Goal: Information Seeking & Learning: Learn about a topic

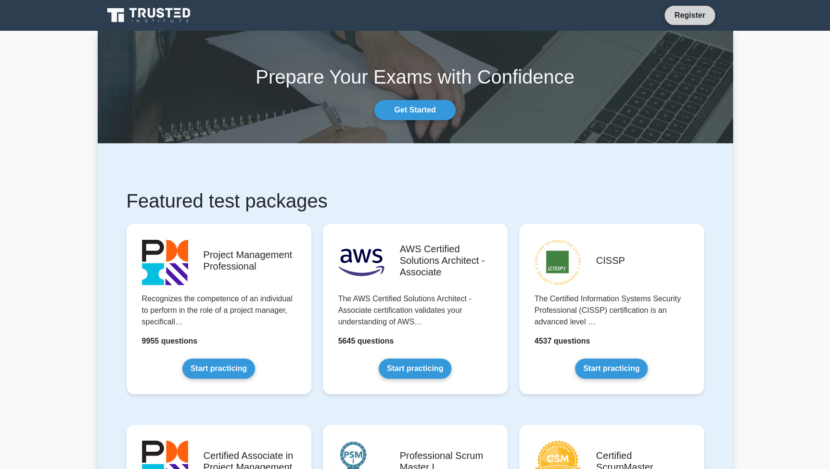
click at [676, 14] on link "Register" at bounding box center [689, 15] width 42 height 12
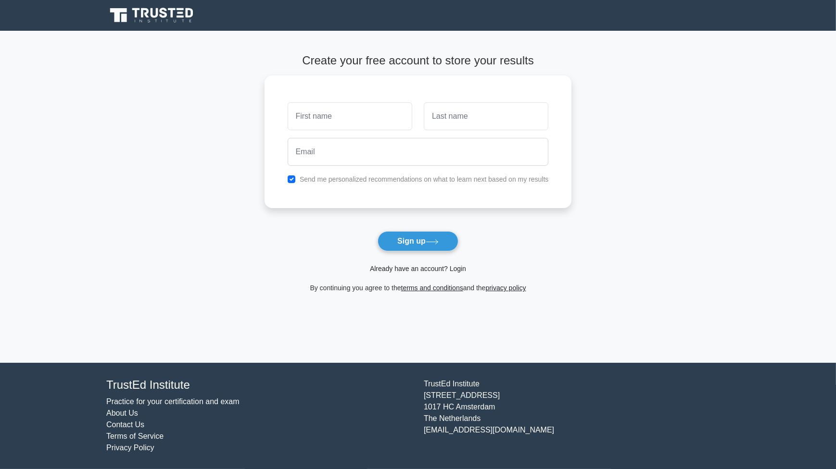
click at [399, 270] on link "Already have an account? Login" at bounding box center [418, 269] width 96 height 8
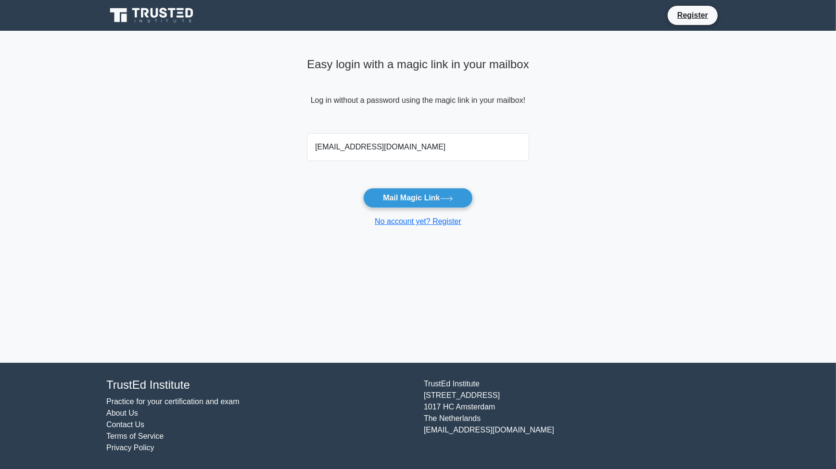
type input "riteshrdoke@hotmail.com"
click at [673, 226] on main "Easy login with a magic link in your mailbox Log in without a password using th…" at bounding box center [418, 197] width 836 height 332
click at [445, 203] on button "Mail Magic Link" at bounding box center [417, 198] width 109 height 20
click at [410, 202] on button "Mail Magic Link" at bounding box center [417, 198] width 109 height 20
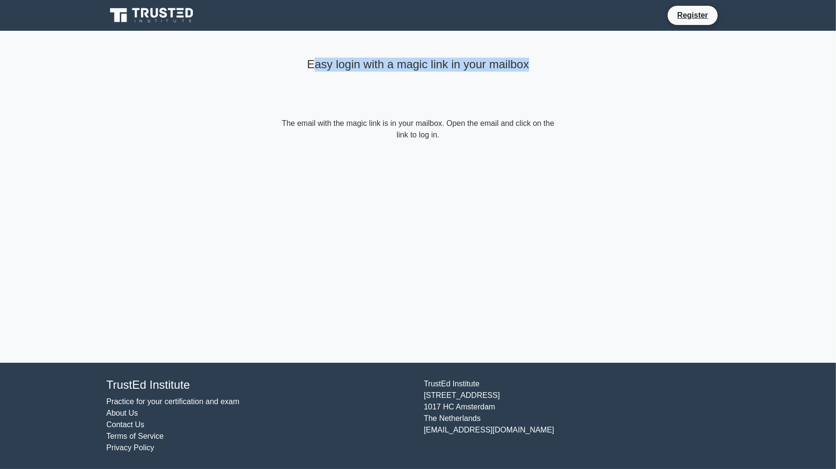
drag, startPoint x: 311, startPoint y: 67, endPoint x: 552, endPoint y: 72, distance: 241.5
click at [552, 72] on div "Easy login with a magic link in your mailbox" at bounding box center [417, 86] width 277 height 64
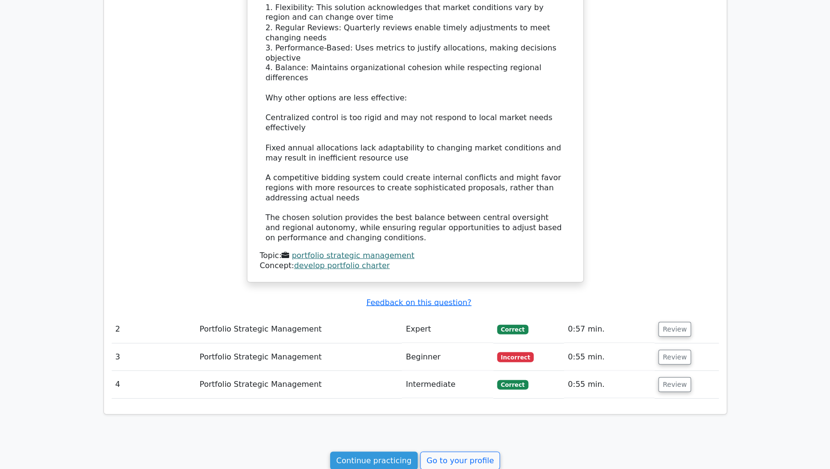
scroll to position [974, 0]
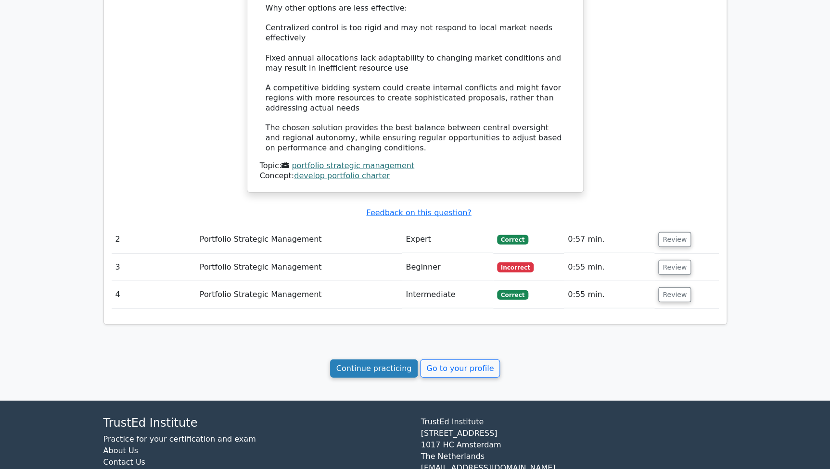
click at [393, 360] on link "Continue practicing" at bounding box center [374, 369] width 88 height 18
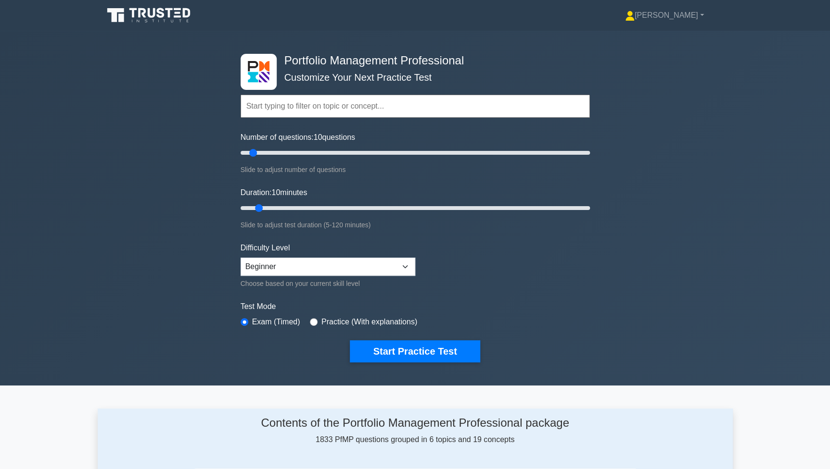
click at [371, 320] on label "Practice (With explanations)" at bounding box center [369, 322] width 96 height 12
click at [311, 321] on input "radio" at bounding box center [314, 322] width 8 height 8
radio input "true"
click at [384, 272] on select "Beginner Intermediate Expert" at bounding box center [327, 267] width 175 height 18
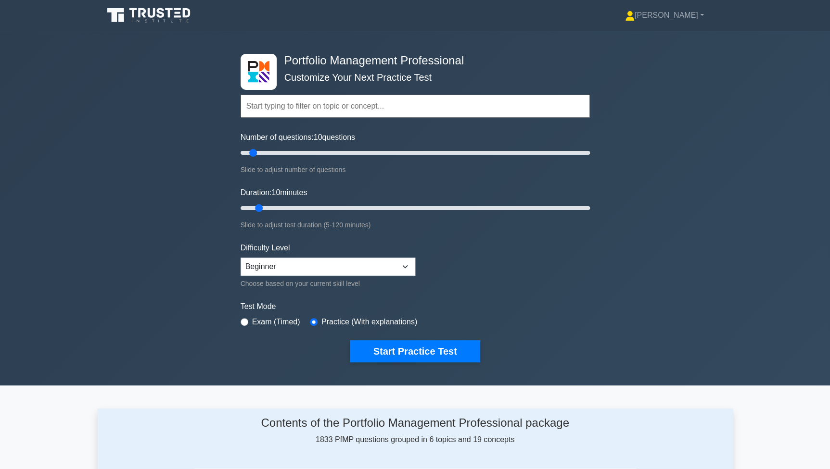
click at [400, 255] on div "Difficulty Level Beginner Intermediate Expert Choose based on your current skil…" at bounding box center [327, 265] width 175 height 47
click at [397, 259] on select "Beginner Intermediate Expert" at bounding box center [327, 267] width 175 height 18
click at [539, 264] on form "Topics Portfolio Management Process Groups Portfolio Strategic Management Portf…" at bounding box center [414, 213] width 349 height 297
click at [290, 112] on input "text" at bounding box center [414, 106] width 349 height 23
drag, startPoint x: 244, startPoint y: 168, endPoint x: 348, endPoint y: 175, distance: 104.1
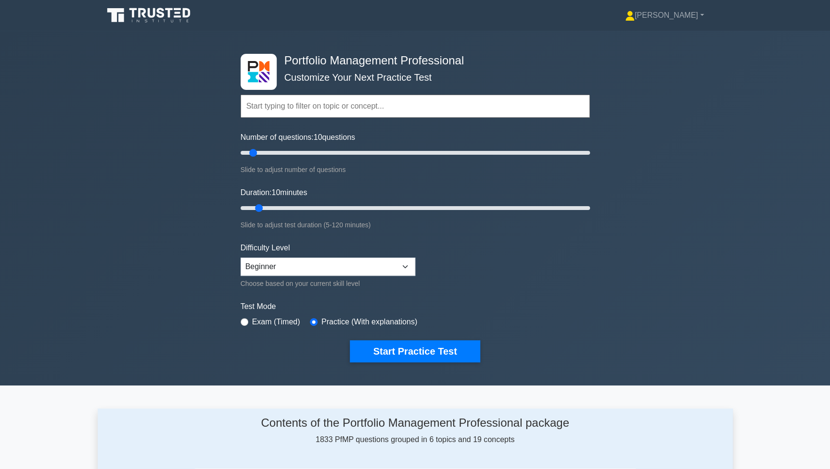
click at [348, 175] on form "Topics Portfolio Management Process Groups Portfolio Strategic Management Portf…" at bounding box center [414, 213] width 349 height 297
click at [505, 250] on form "Topics Portfolio Management Process Groups Portfolio Strategic Management Portf…" at bounding box center [414, 213] width 349 height 297
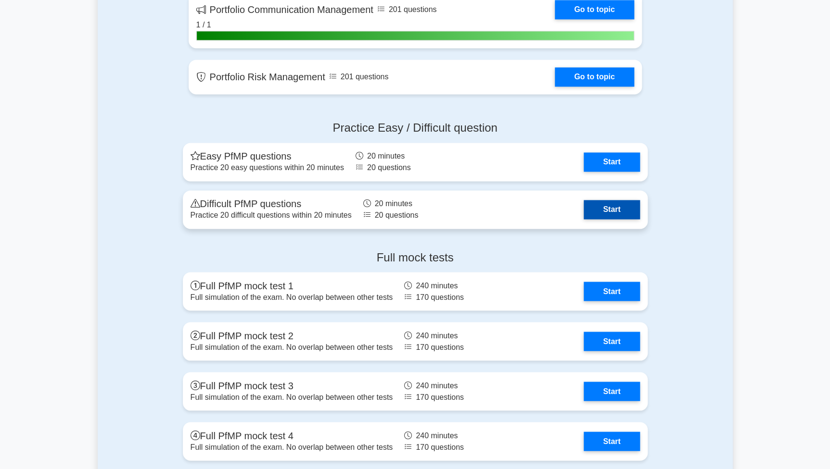
scroll to position [667, 0]
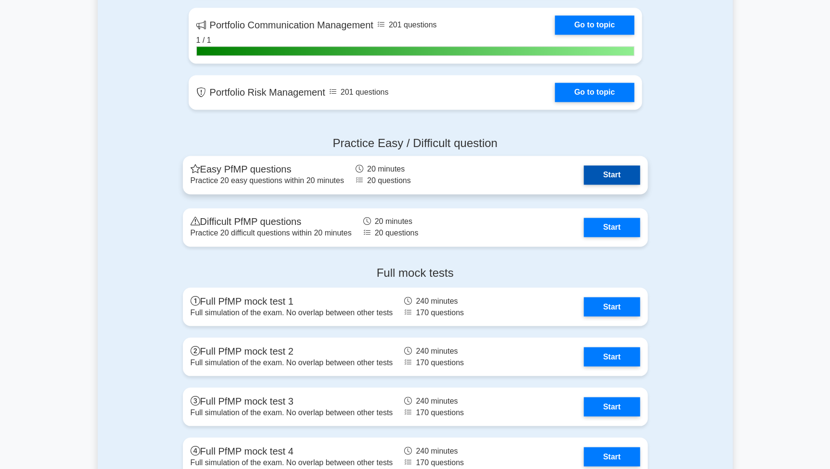
click at [608, 179] on link "Start" at bounding box center [611, 174] width 56 height 19
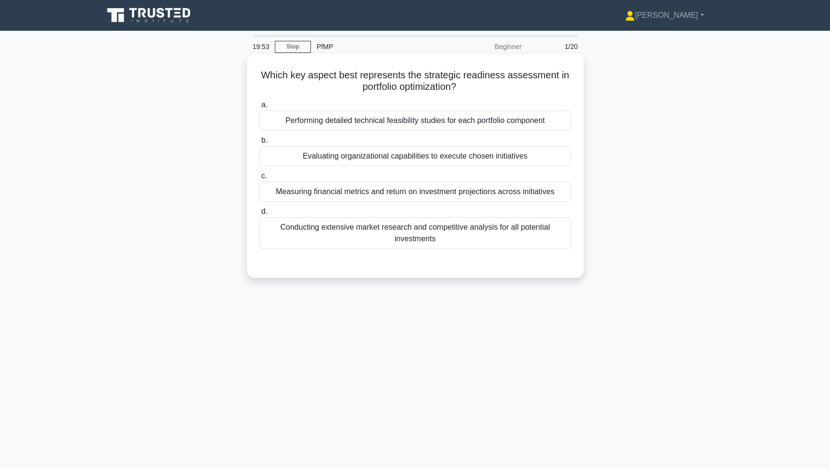
drag, startPoint x: 264, startPoint y: 77, endPoint x: 466, endPoint y: 84, distance: 202.1
click at [466, 84] on h5 "Which key aspect best represents the strategic readiness assessment in portfoli…" at bounding box center [415, 81] width 314 height 24
click at [416, 75] on h5 "Which key aspect best represents the strategic readiness assessment in portfoli…" at bounding box center [415, 81] width 314 height 24
drag, startPoint x: 422, startPoint y: 74, endPoint x: 545, endPoint y: 74, distance: 123.1
click at [545, 74] on h5 "Which key aspect best represents the strategic readiness assessment in portfoli…" at bounding box center [415, 81] width 314 height 24
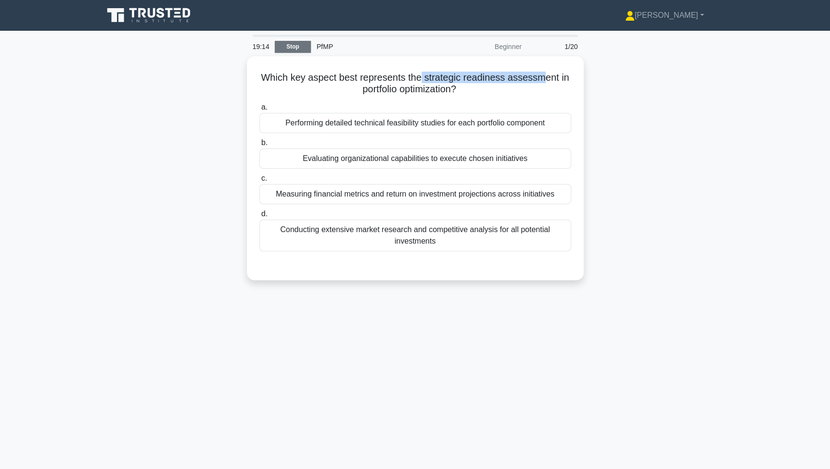
click at [291, 50] on link "Stop" at bounding box center [293, 47] width 36 height 12
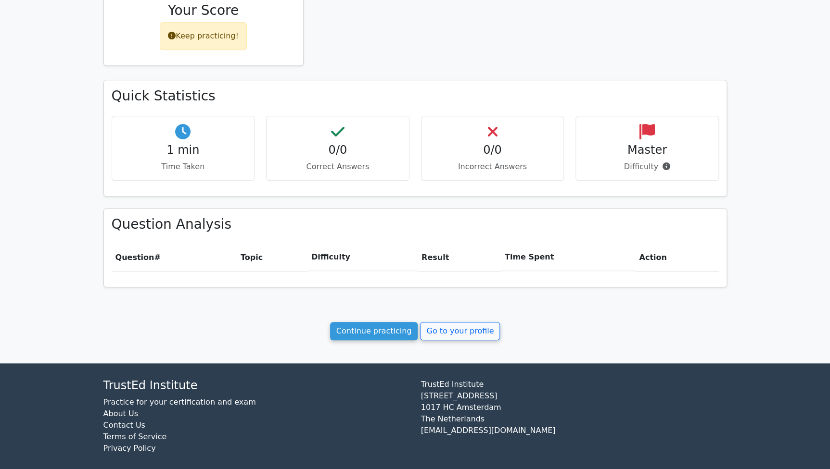
scroll to position [229, 0]
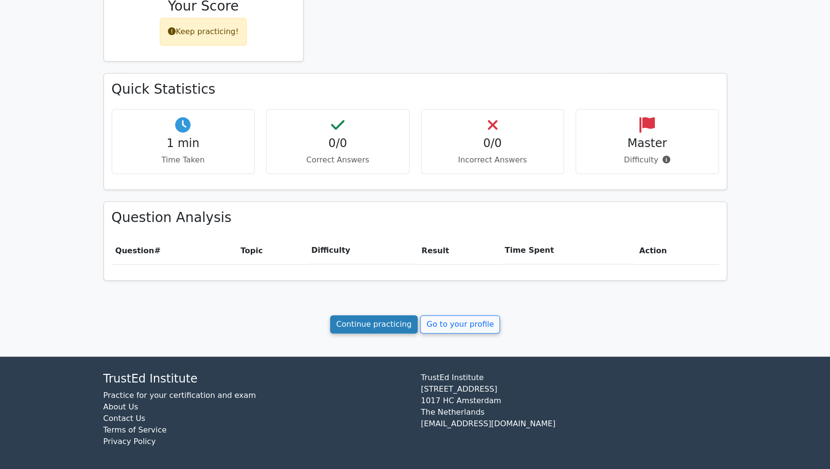
click at [345, 317] on link "Continue practicing" at bounding box center [374, 324] width 88 height 18
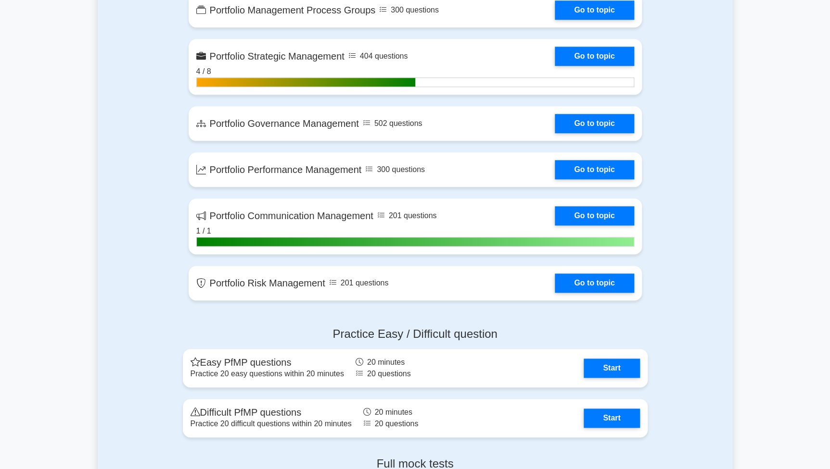
scroll to position [524, 0]
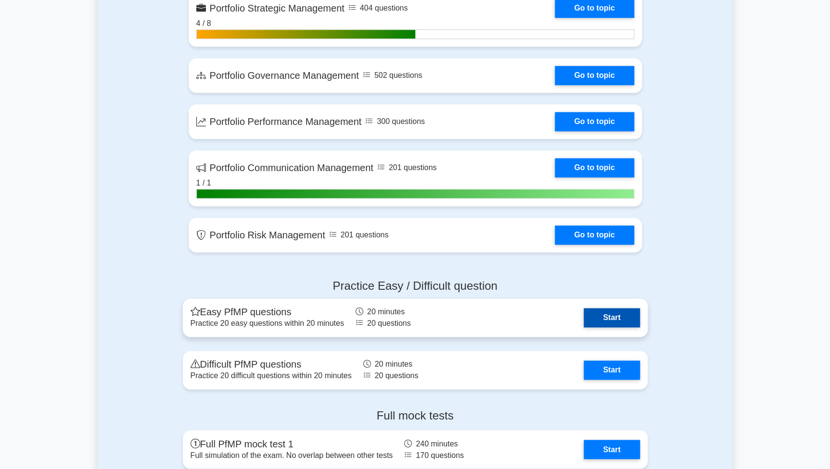
click at [603, 321] on link "Start" at bounding box center [611, 317] width 56 height 19
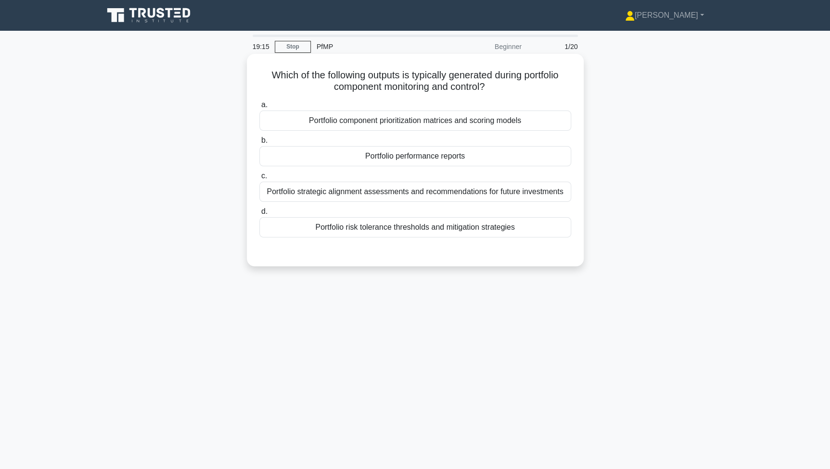
click at [472, 161] on div "Portfolio performance reports" at bounding box center [415, 156] width 312 height 20
click at [259, 144] on input "b. Portfolio performance reports" at bounding box center [259, 141] width 0 height 6
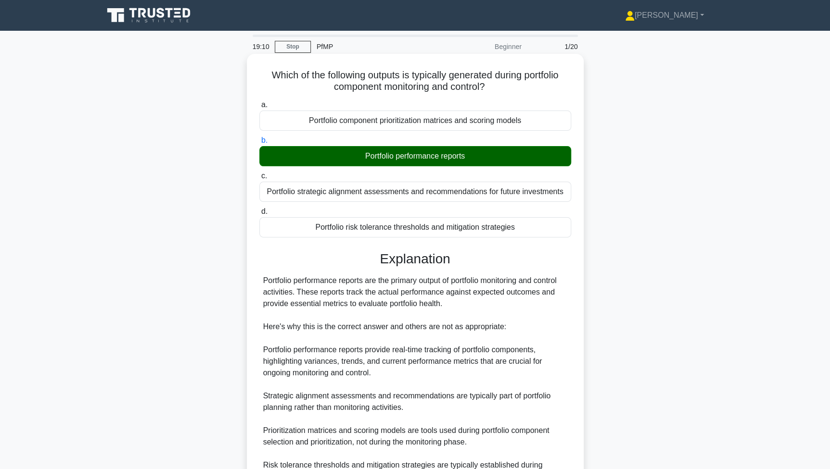
drag, startPoint x: 269, startPoint y: 280, endPoint x: 464, endPoint y: 304, distance: 195.7
click at [464, 304] on div "Portfolio performance reports are the primary output of portfolio monitoring an…" at bounding box center [415, 379] width 304 height 208
drag, startPoint x: 464, startPoint y: 304, endPoint x: 524, endPoint y: 309, distance: 60.3
click at [524, 309] on div "Portfolio performance reports are the primary output of portfolio monitoring an…" at bounding box center [415, 379] width 304 height 208
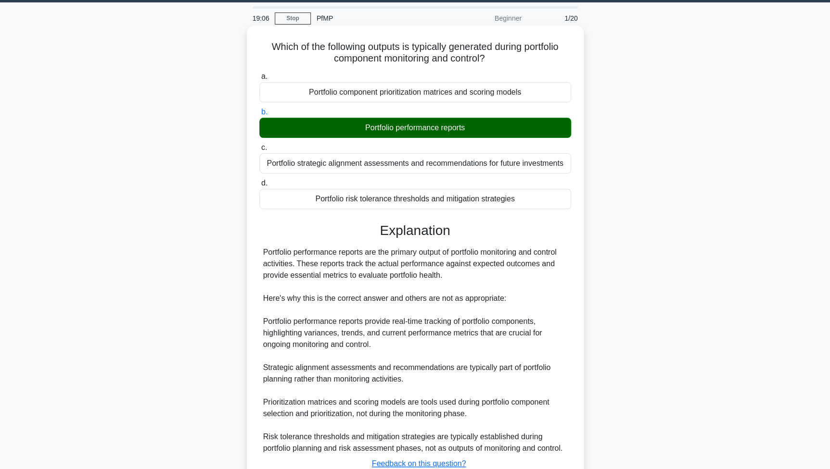
scroll to position [43, 0]
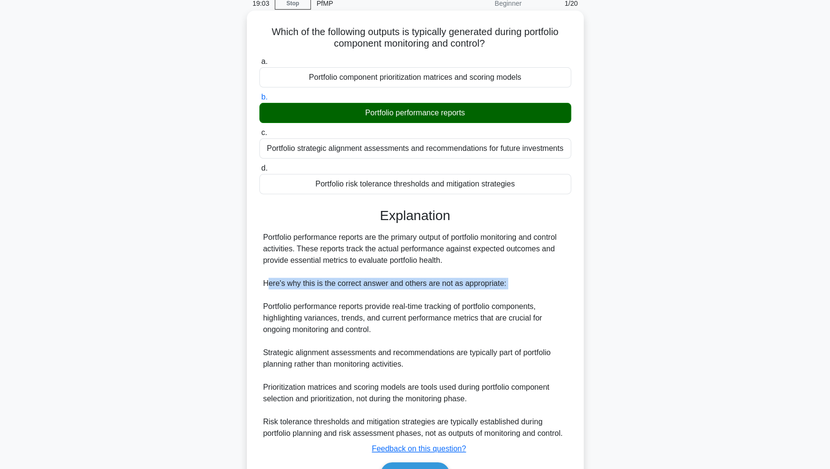
drag, startPoint x: 266, startPoint y: 286, endPoint x: 492, endPoint y: 292, distance: 226.6
click at [492, 292] on div "Portfolio performance reports are the primary output of portfolio monitoring an…" at bounding box center [415, 336] width 304 height 208
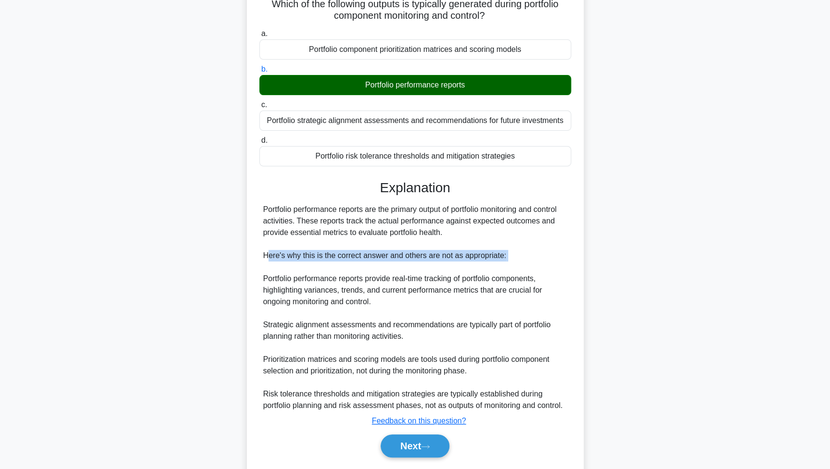
scroll to position [101, 0]
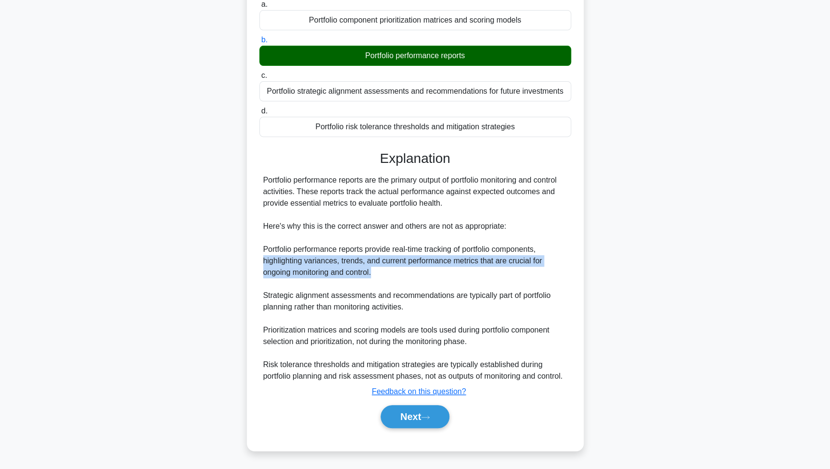
drag, startPoint x: 261, startPoint y: 255, endPoint x: 388, endPoint y: 269, distance: 127.7
click at [388, 269] on div "Portfolio performance reports are the primary output of portfolio monitoring an…" at bounding box center [415, 279] width 312 height 208
drag, startPoint x: 388, startPoint y: 269, endPoint x: 413, endPoint y: 270, distance: 25.0
click at [413, 270] on div "Portfolio performance reports are the primary output of portfolio monitoring an…" at bounding box center [415, 279] width 304 height 208
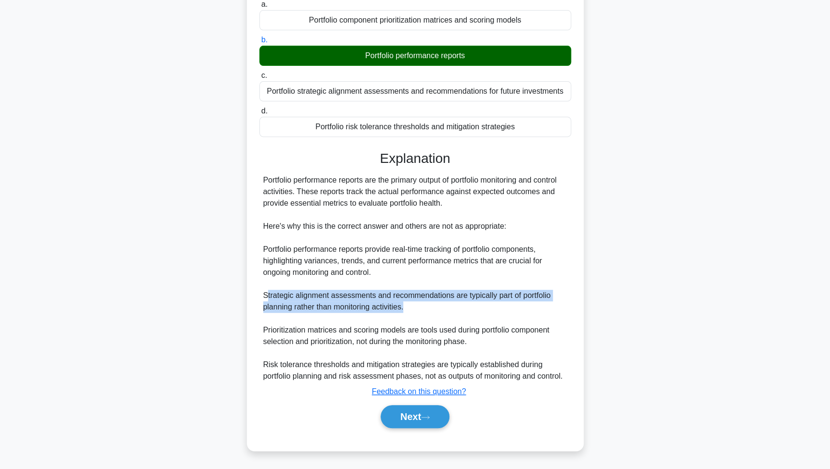
drag, startPoint x: 265, startPoint y: 292, endPoint x: 440, endPoint y: 303, distance: 174.9
click at [440, 303] on div "Portfolio performance reports are the primary output of portfolio monitoring an…" at bounding box center [415, 279] width 304 height 208
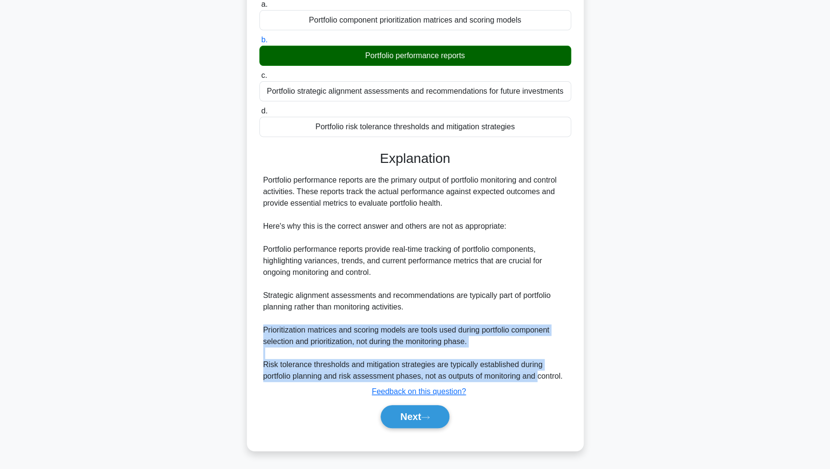
drag, startPoint x: 263, startPoint y: 330, endPoint x: 539, endPoint y: 376, distance: 279.4
click at [539, 376] on div "Portfolio performance reports are the primary output of portfolio monitoring an…" at bounding box center [415, 279] width 304 height 208
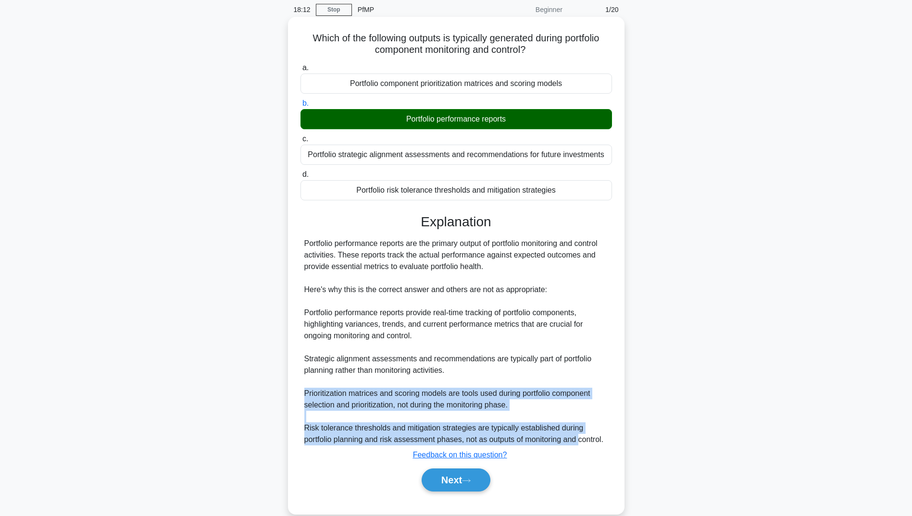
scroll to position [54, 0]
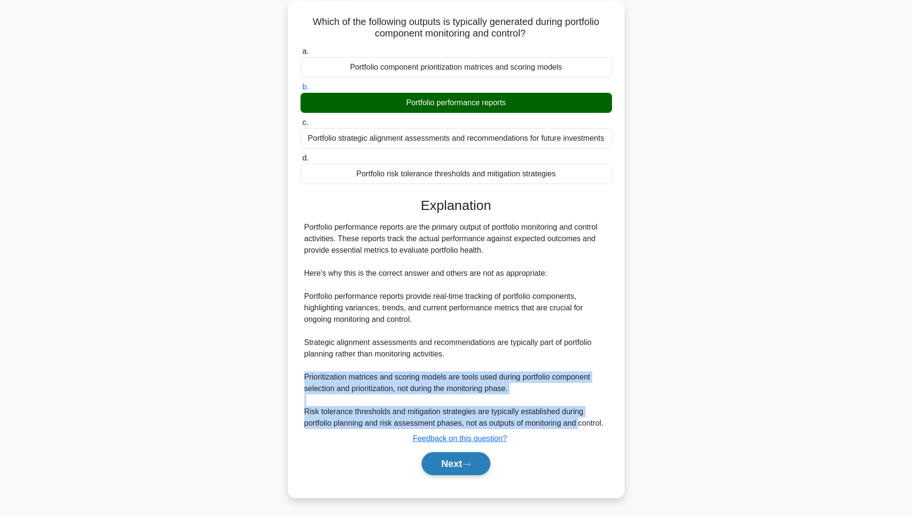
click at [443, 460] on button "Next" at bounding box center [456, 464] width 69 height 23
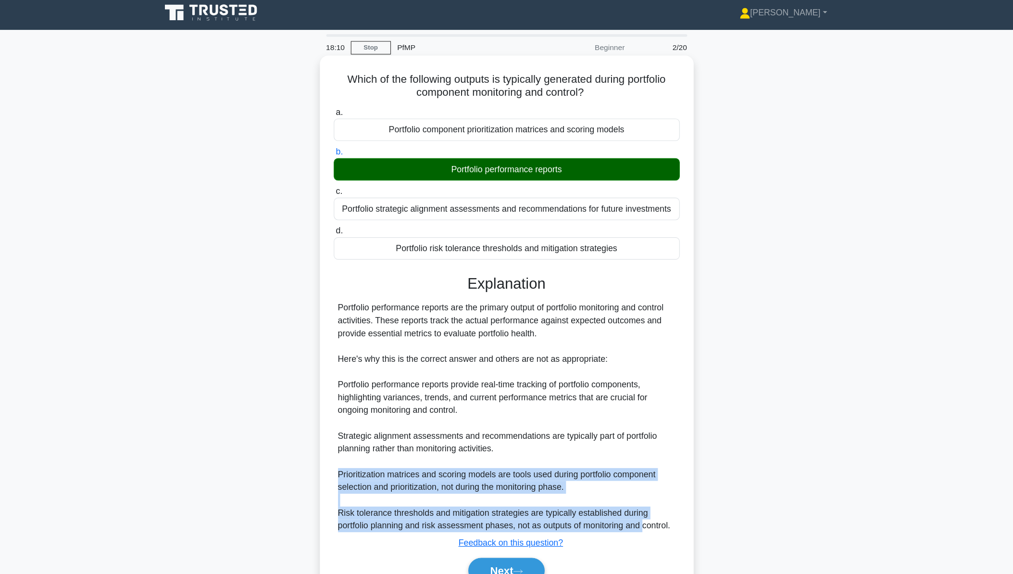
scroll to position [0, 0]
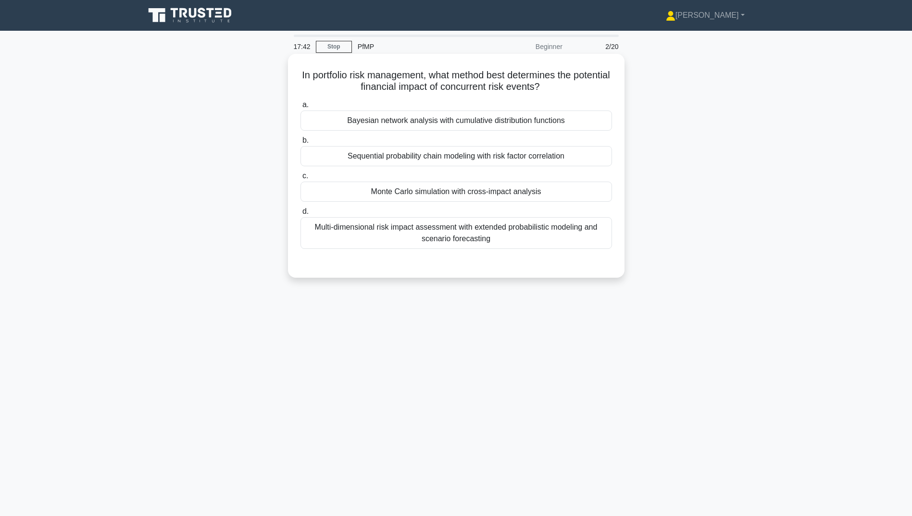
click at [522, 241] on div "Multi-dimensional risk impact assessment with extended probabilistic modeling a…" at bounding box center [457, 233] width 312 height 32
click at [301, 215] on input "d. Multi-dimensional risk impact assessment with extended probabilistic modelin…" at bounding box center [301, 212] width 0 height 6
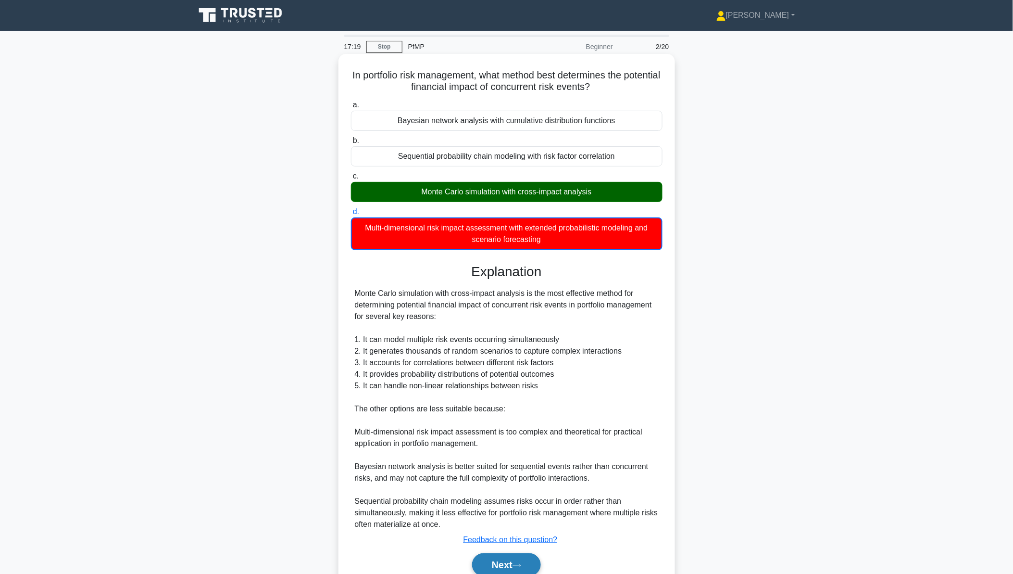
click at [499, 469] on button "Next" at bounding box center [506, 564] width 69 height 23
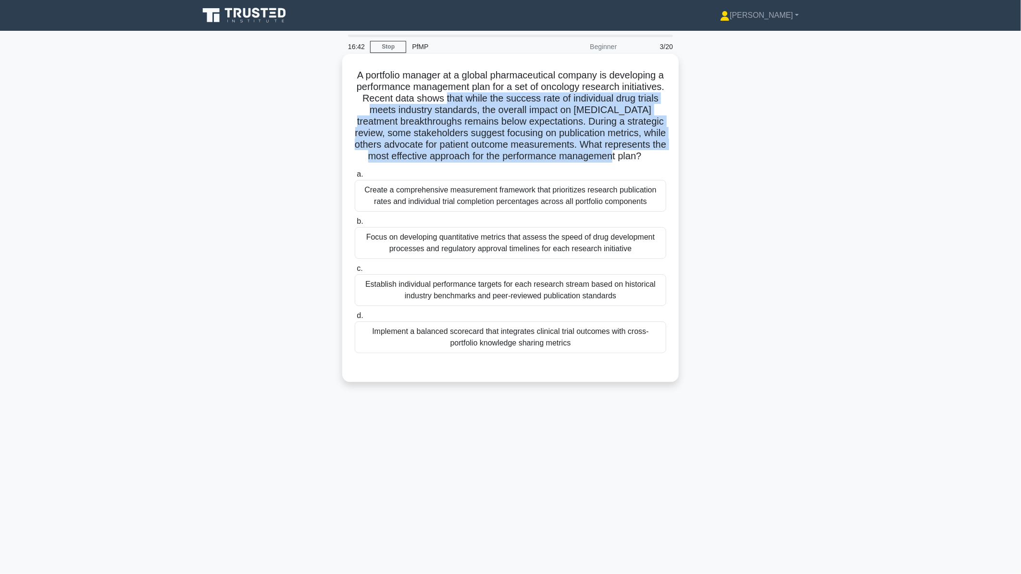
drag, startPoint x: 490, startPoint y: 101, endPoint x: 655, endPoint y: 168, distance: 178.6
click at [655, 163] on h5 "A portfolio manager at a global pharmaceutical company is developing a performa…" at bounding box center [511, 115] width 314 height 93
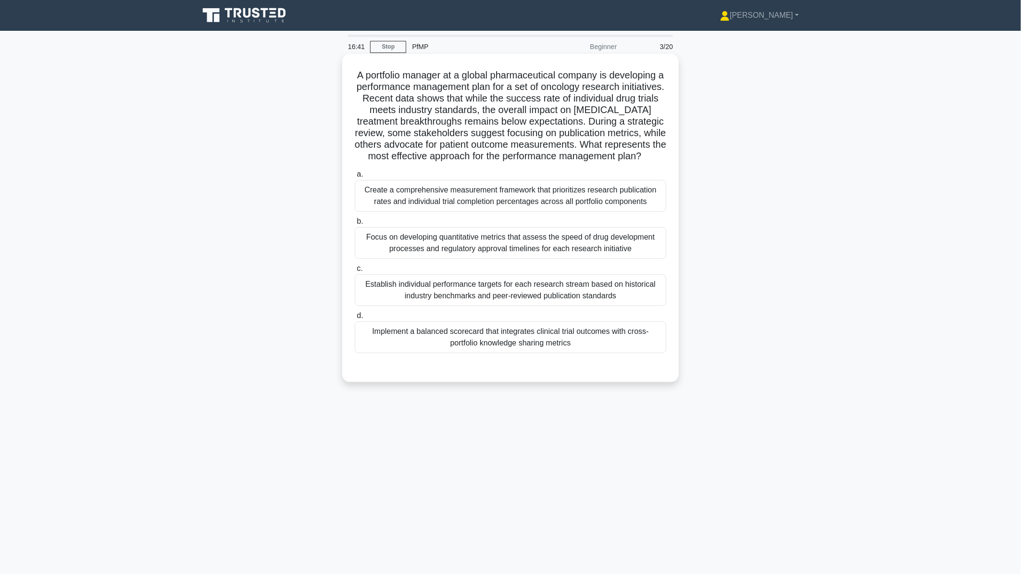
click at [565, 175] on div "A portfolio manager at a global pharmaceutical company is developing a performa…" at bounding box center [510, 218] width 329 height 320
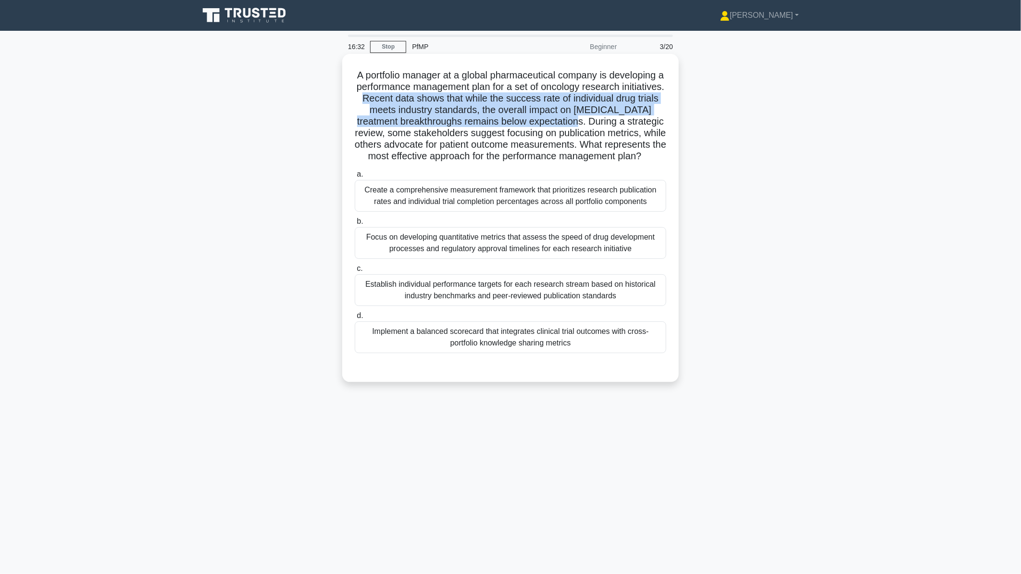
drag, startPoint x: 409, startPoint y: 98, endPoint x: 635, endPoint y: 124, distance: 227.5
click at [635, 124] on h5 "A portfolio manager at a global pharmaceutical company is developing a performa…" at bounding box center [511, 115] width 314 height 93
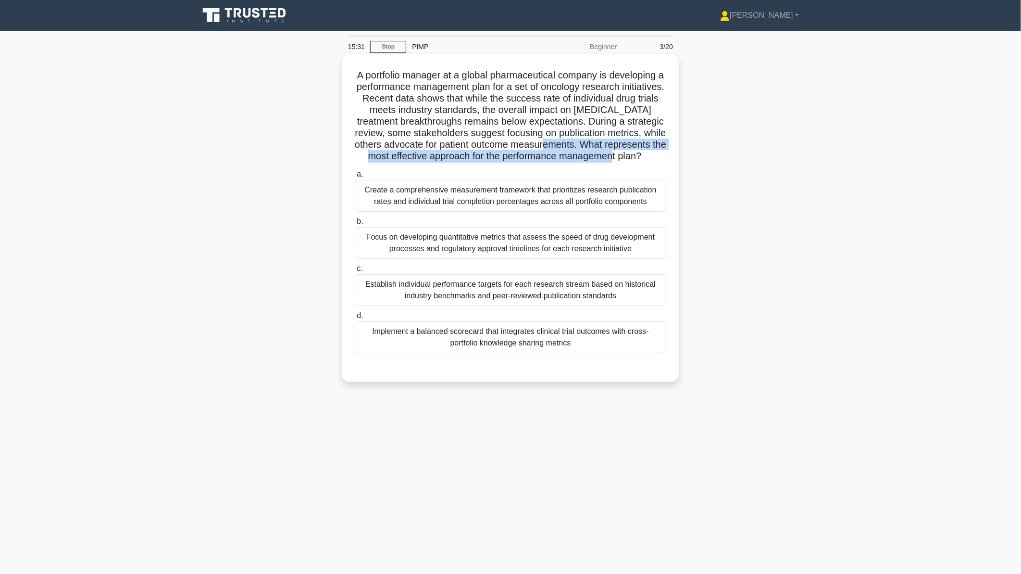
drag, startPoint x: 369, startPoint y: 155, endPoint x: 553, endPoint y: 171, distance: 184.4
click at [553, 163] on h5 "A portfolio manager at a global pharmaceutical company is developing a performa…" at bounding box center [511, 115] width 314 height 93
click at [642, 210] on div "Create a comprehensive measurement framework that prioritizes research publicat…" at bounding box center [511, 196] width 312 height 32
click at [355, 177] on input "a. Create a comprehensive measurement framework that prioritizes research publi…" at bounding box center [355, 174] width 0 height 6
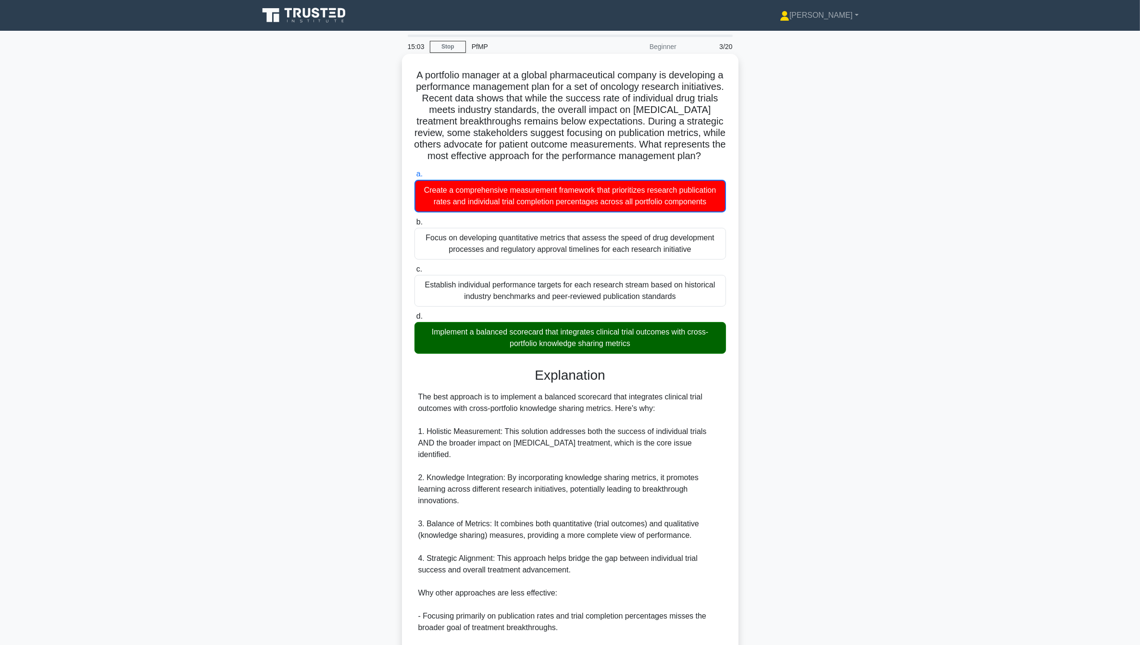
drag, startPoint x: 424, startPoint y: 409, endPoint x: 667, endPoint y: 416, distance: 242.5
click at [667, 416] on div "The best approach is to implement a balanced scorecard that integrates clinical…" at bounding box center [570, 570] width 304 height 358
click at [547, 429] on div "The best approach is to implement a balanced scorecard that integrates clinical…" at bounding box center [570, 570] width 304 height 358
drag, startPoint x: 428, startPoint y: 440, endPoint x: 712, endPoint y: 453, distance: 284.5
click at [712, 453] on div "The best approach is to implement a balanced scorecard that integrates clinical…" at bounding box center [570, 570] width 304 height 358
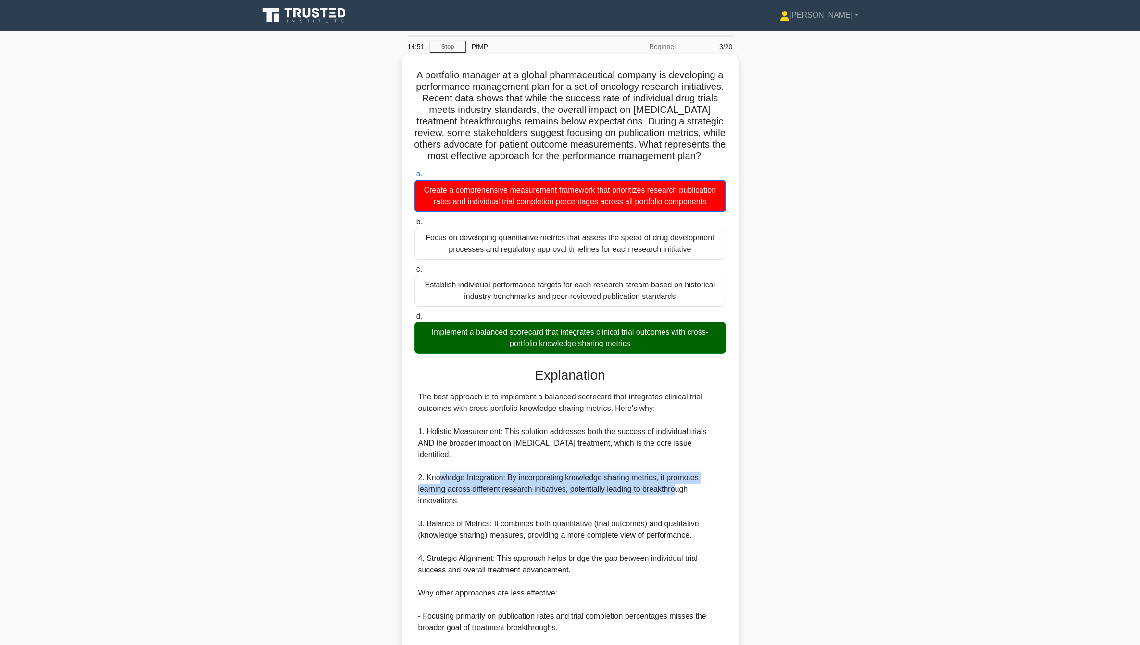
drag, startPoint x: 440, startPoint y: 476, endPoint x: 678, endPoint y: 494, distance: 238.2
click at [678, 469] on div "The best approach is to implement a balanced scorecard that integrates clinical…" at bounding box center [570, 570] width 304 height 358
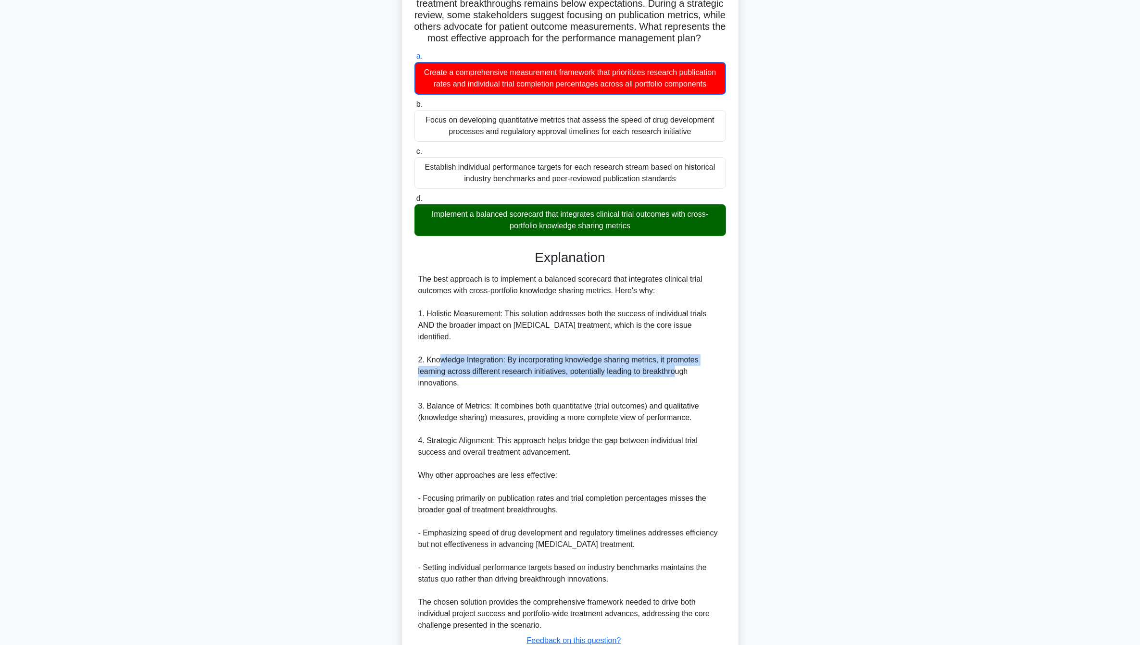
scroll to position [120, 0]
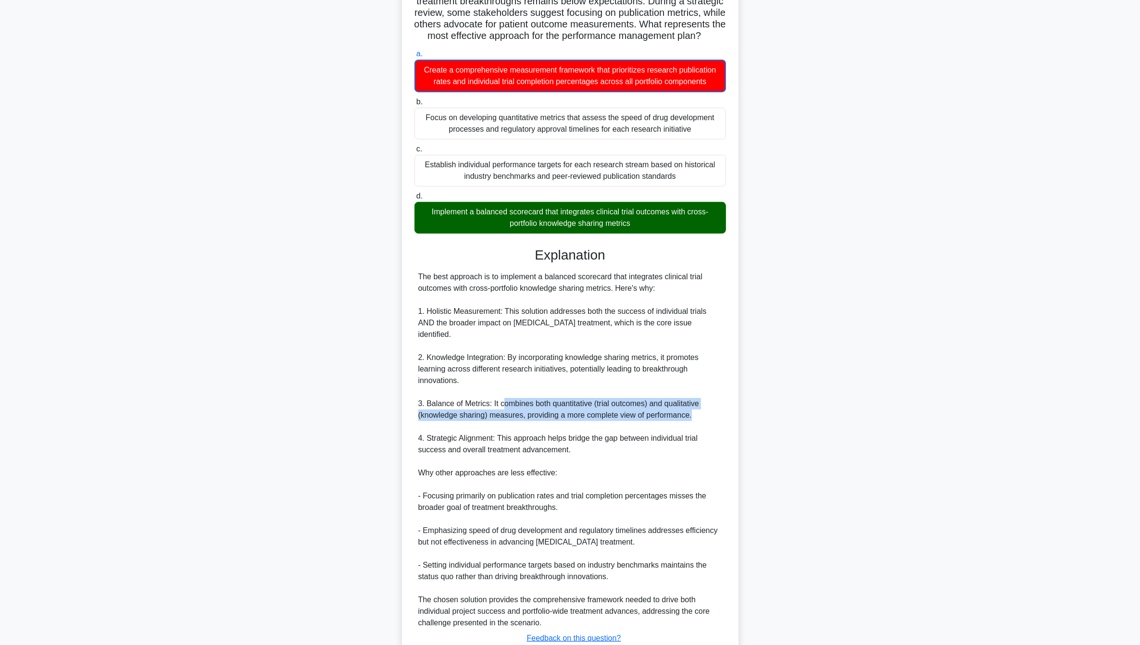
drag, startPoint x: 501, startPoint y: 408, endPoint x: 693, endPoint y: 417, distance: 192.1
click at [693, 417] on div "The best approach is to implement a balanced scorecard that integrates clinical…" at bounding box center [570, 450] width 304 height 358
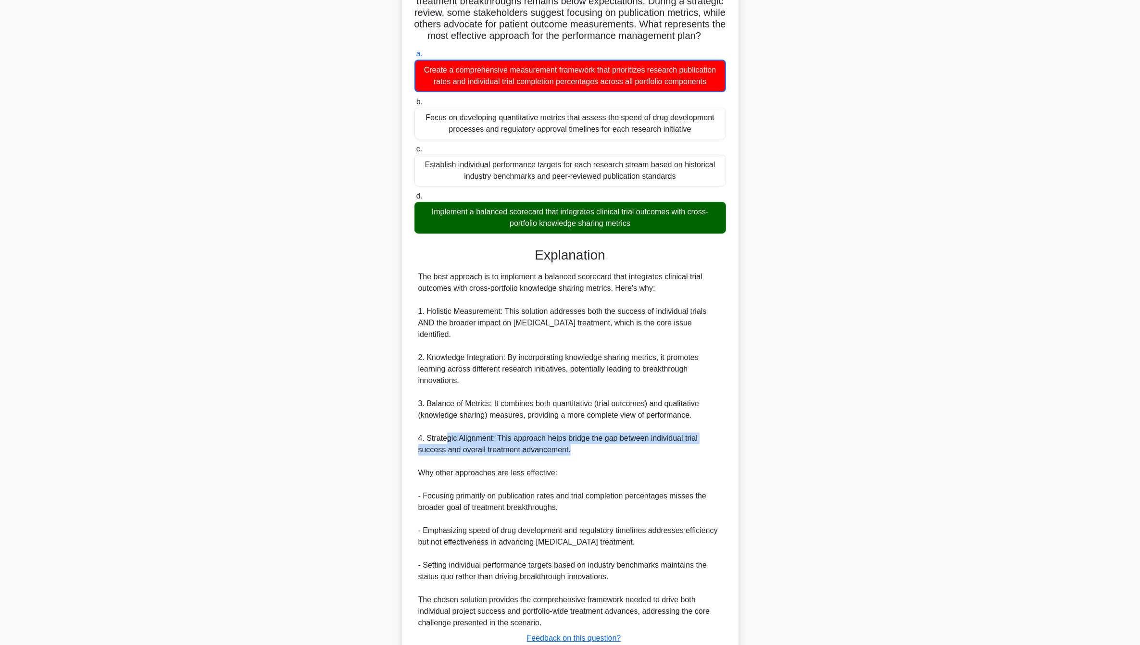
drag, startPoint x: 445, startPoint y: 441, endPoint x: 576, endPoint y: 447, distance: 131.4
click at [576, 447] on div "The best approach is to implement a balanced scorecard that integrates clinical…" at bounding box center [570, 450] width 304 height 358
drag, startPoint x: 576, startPoint y: 447, endPoint x: 594, endPoint y: 453, distance: 18.7
click at [594, 453] on div "The best approach is to implement a balanced scorecard that integrates clinical…" at bounding box center [570, 450] width 304 height 358
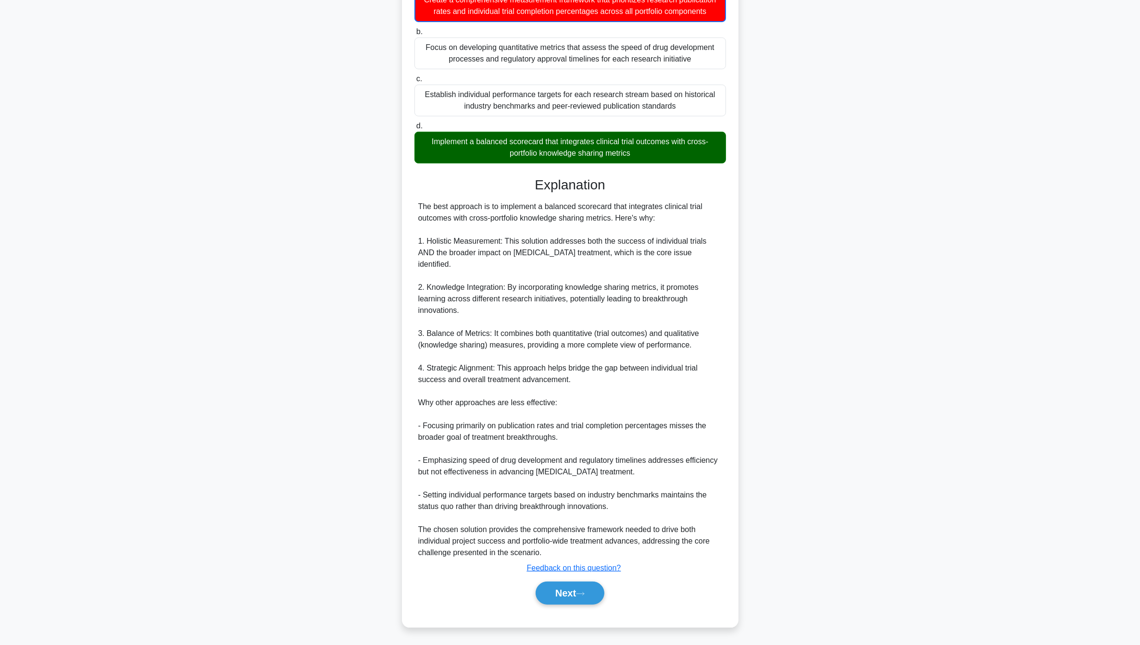
scroll to position [191, 0]
drag, startPoint x: 427, startPoint y: 431, endPoint x: 694, endPoint y: 431, distance: 266.9
click at [694, 431] on div "The best approach is to implement a balanced scorecard that integrates clinical…" at bounding box center [570, 380] width 304 height 358
drag, startPoint x: 429, startPoint y: 464, endPoint x: 652, endPoint y: 475, distance: 222.4
click at [652, 469] on div "The best approach is to implement a balanced scorecard that integrates clinical…" at bounding box center [570, 380] width 304 height 358
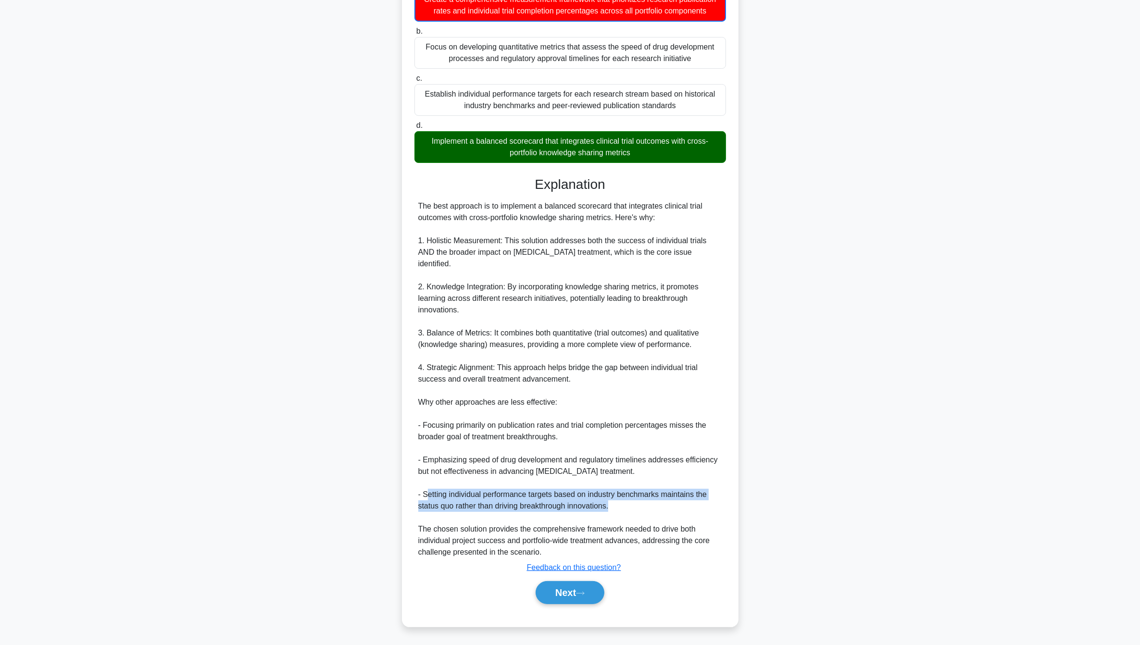
drag, startPoint x: 426, startPoint y: 498, endPoint x: 714, endPoint y: 503, distance: 288.1
click at [714, 469] on div "The best approach is to implement a balanced scorecard that integrates clinical…" at bounding box center [570, 380] width 304 height 358
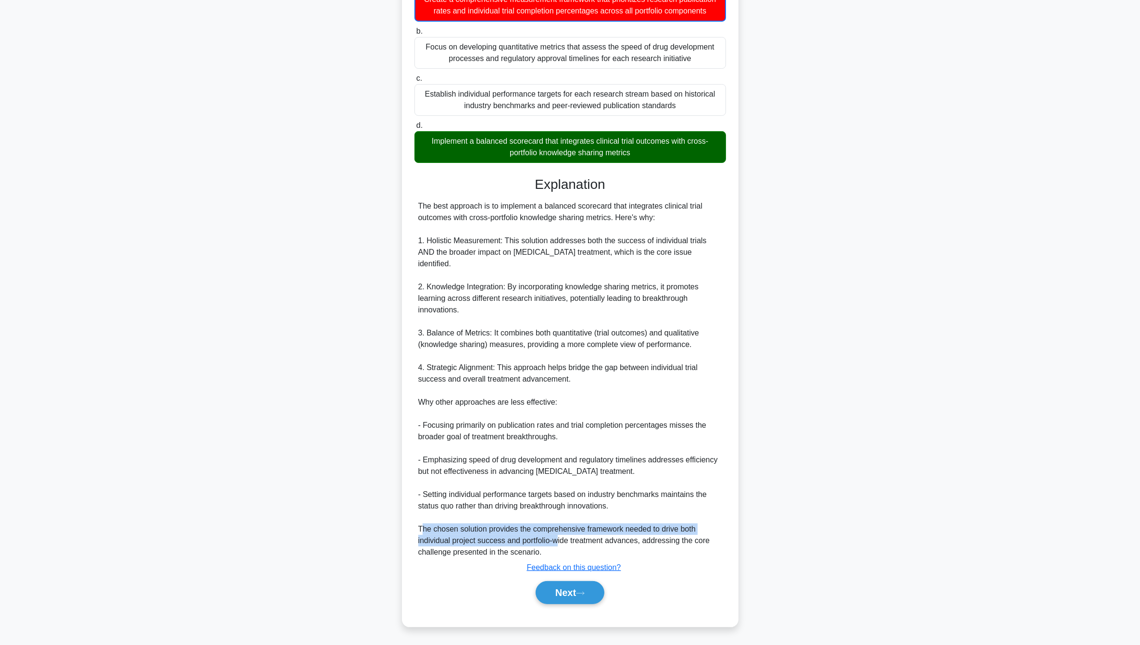
drag, startPoint x: 422, startPoint y: 525, endPoint x: 557, endPoint y: 541, distance: 136.2
click at [557, 469] on div "The best approach is to implement a balanced scorecard that integrates clinical…" at bounding box center [570, 380] width 304 height 358
drag, startPoint x: 557, startPoint y: 541, endPoint x: 564, endPoint y: 590, distance: 48.6
click at [564, 469] on button "Next" at bounding box center [570, 592] width 69 height 23
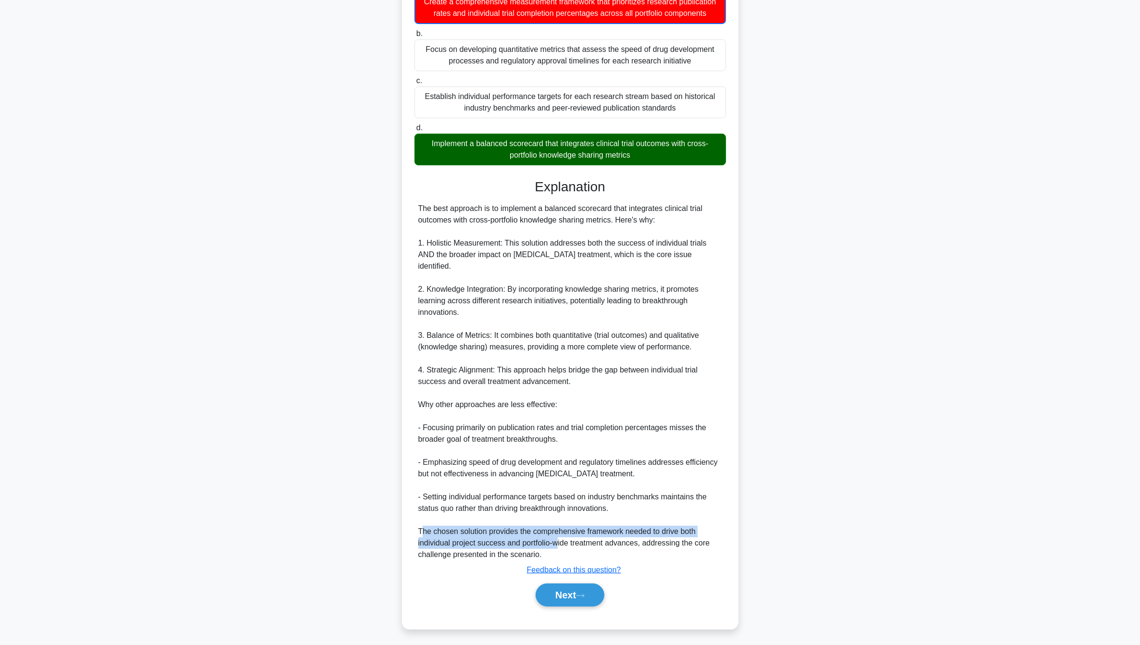
scroll to position [0, 0]
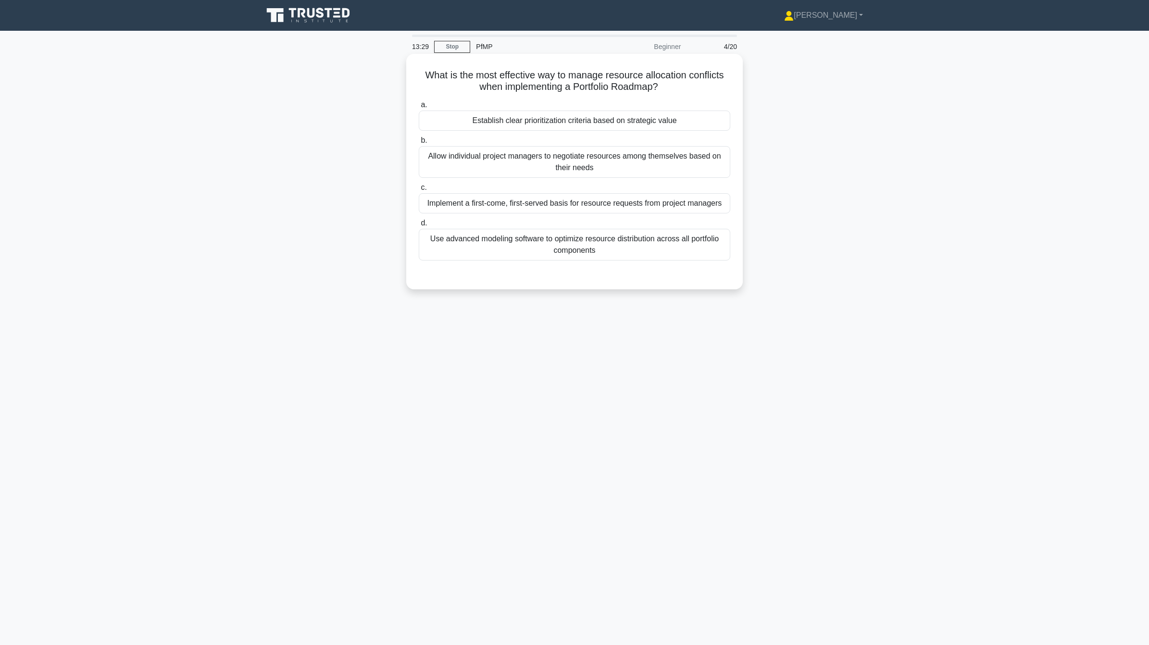
click at [623, 124] on div "Establish clear prioritization criteria based on strategic value" at bounding box center [575, 121] width 312 height 20
click at [419, 108] on input "a. Establish clear prioritization criteria based on strategic value" at bounding box center [419, 105] width 0 height 6
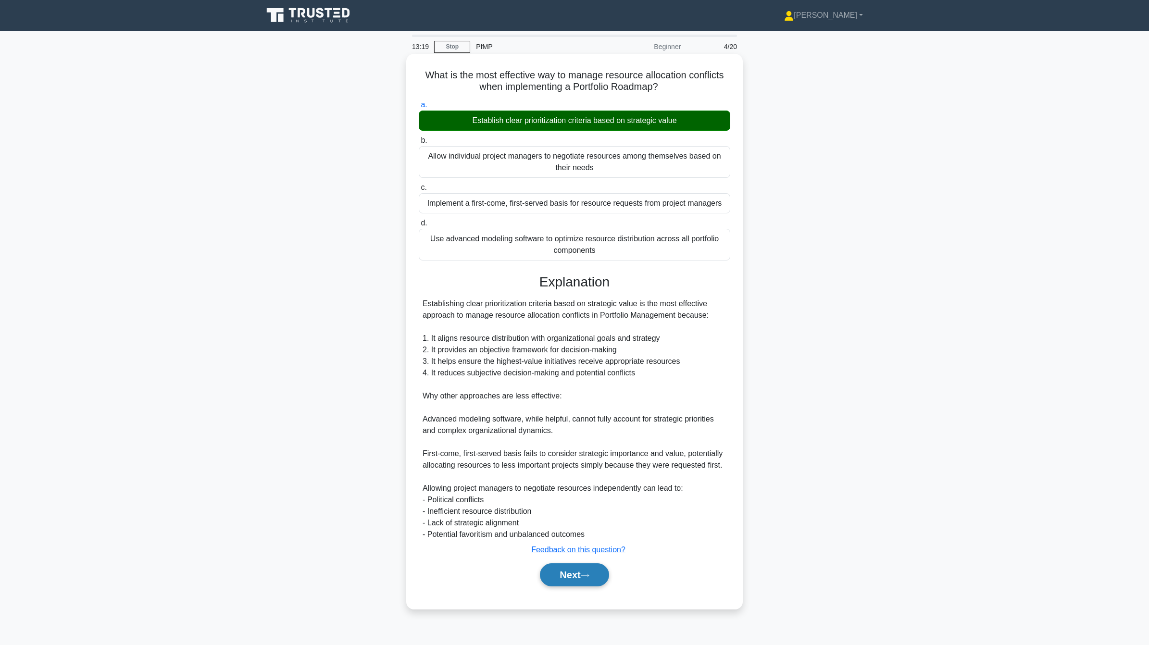
click at [565, 469] on button "Next" at bounding box center [574, 575] width 69 height 23
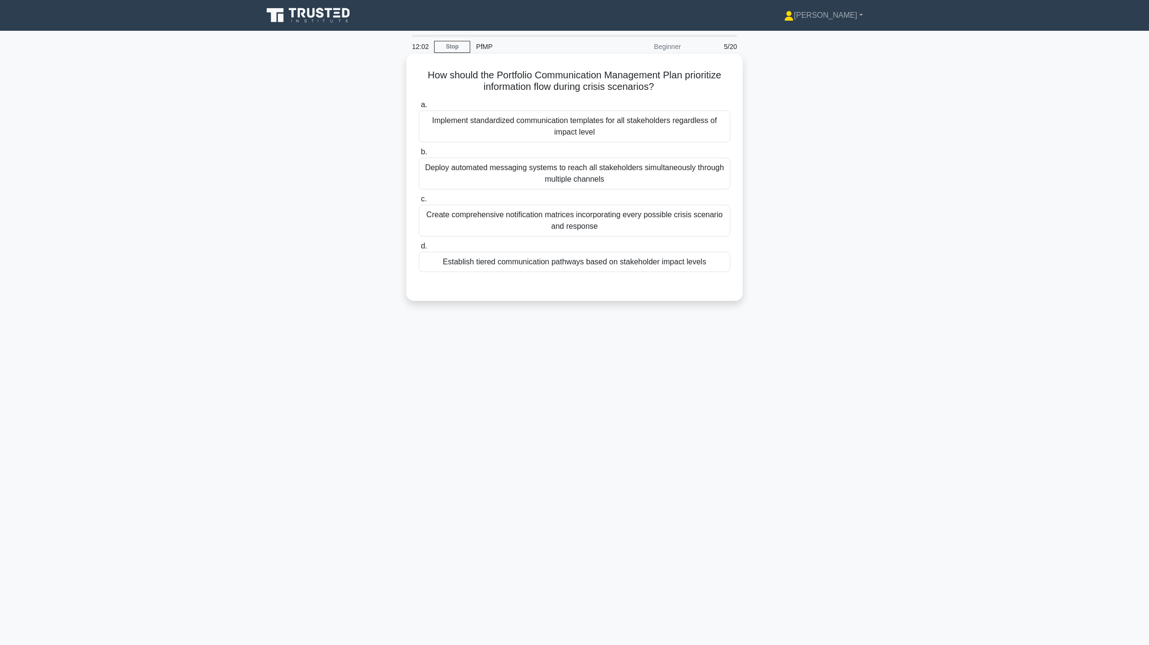
click at [538, 268] on div "Establish tiered communication pathways based on stakeholder impact levels" at bounding box center [575, 262] width 312 height 20
click at [419, 250] on input "d. Establish tiered communication pathways based on stakeholder impact levels" at bounding box center [419, 246] width 0 height 6
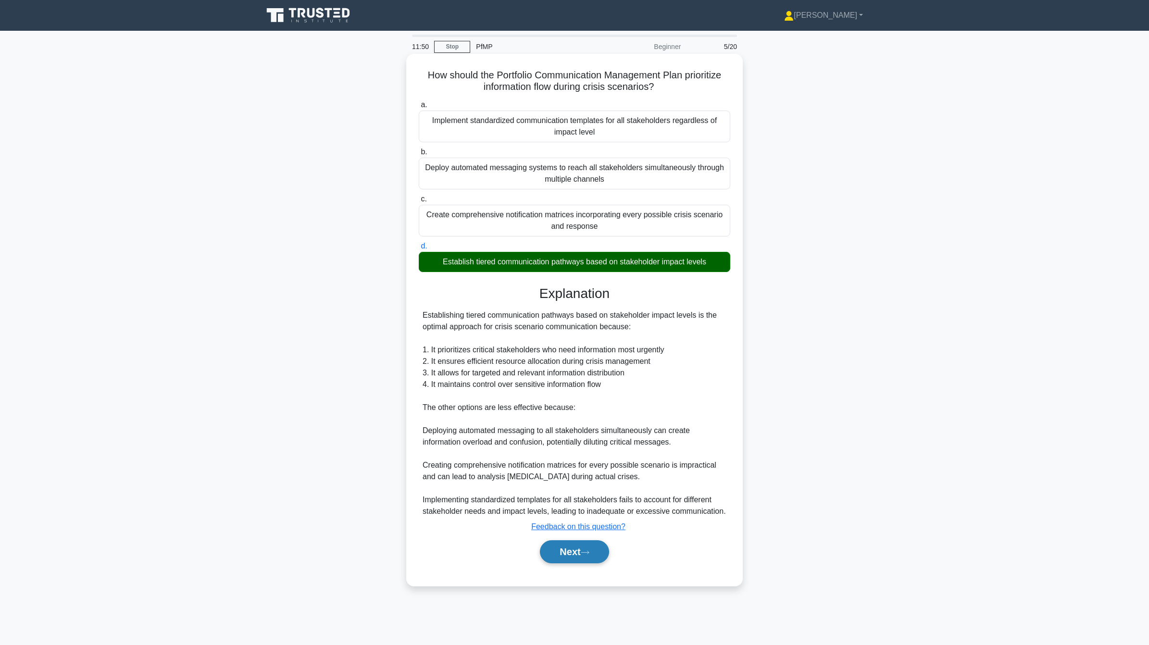
click at [575, 469] on button "Next" at bounding box center [574, 552] width 69 height 23
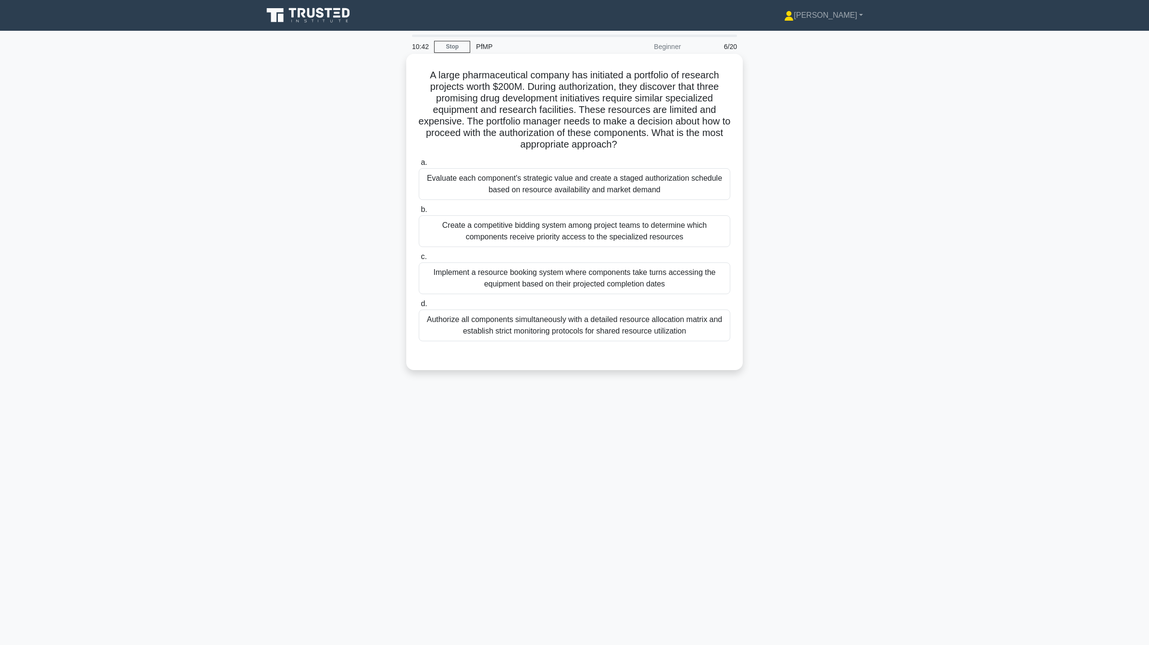
click at [684, 196] on div "Evaluate each component's strategic value and create a staged authorization sch…" at bounding box center [575, 184] width 312 height 32
click at [419, 166] on input "a. Evaluate each component's strategic value and create a staged authorization …" at bounding box center [419, 163] width 0 height 6
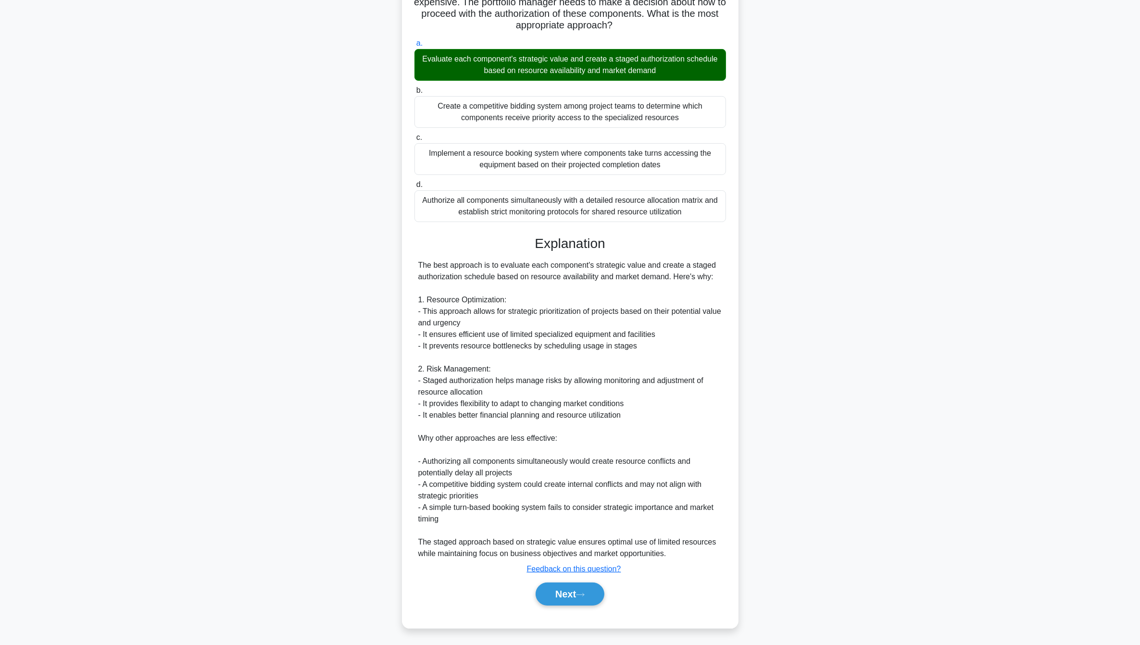
scroll to position [122, 0]
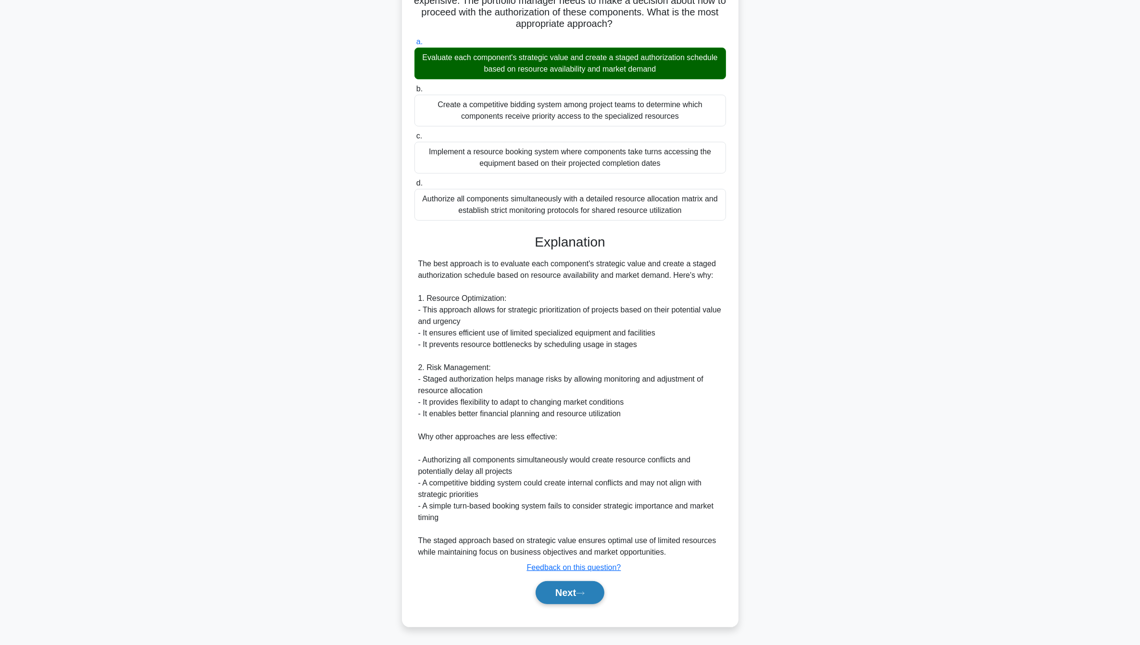
click at [574, 469] on button "Next" at bounding box center [570, 592] width 69 height 23
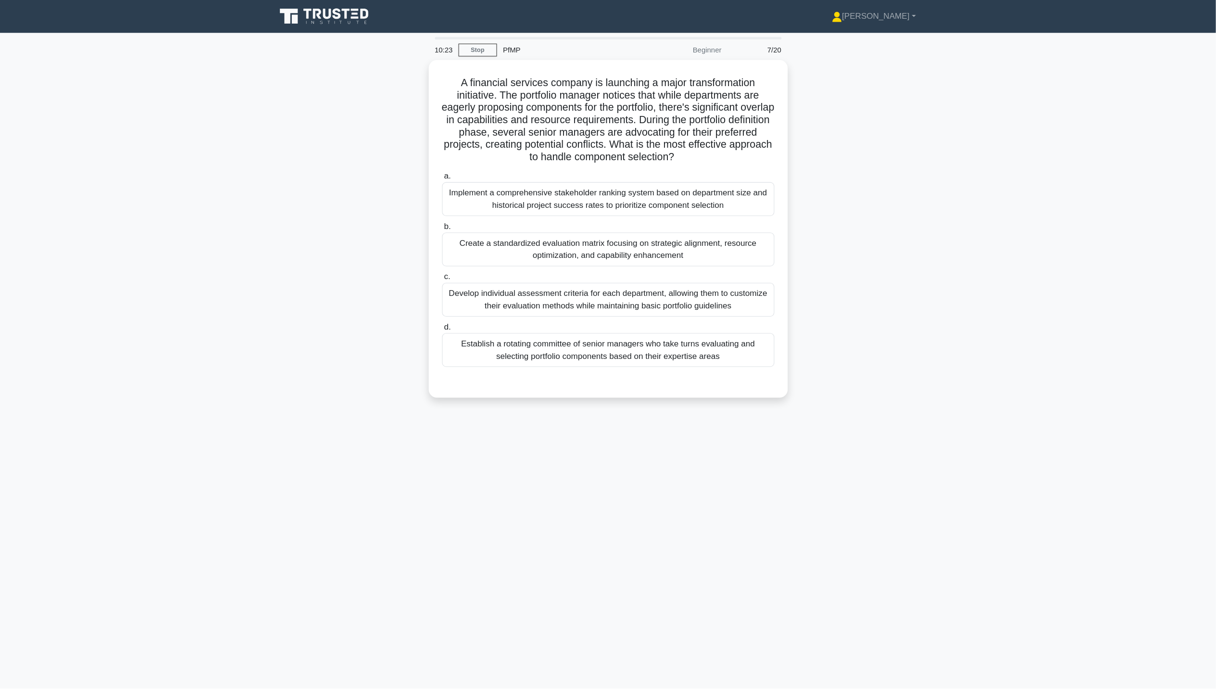
scroll to position [0, 0]
click at [621, 232] on div "Create a standardized evaluation matrix focusing on strategic alignment, resour…" at bounding box center [575, 231] width 312 height 32
click at [419, 213] on input "b. Create a standardized evaluation matrix focusing on strategic alignment, res…" at bounding box center [419, 210] width 0 height 6
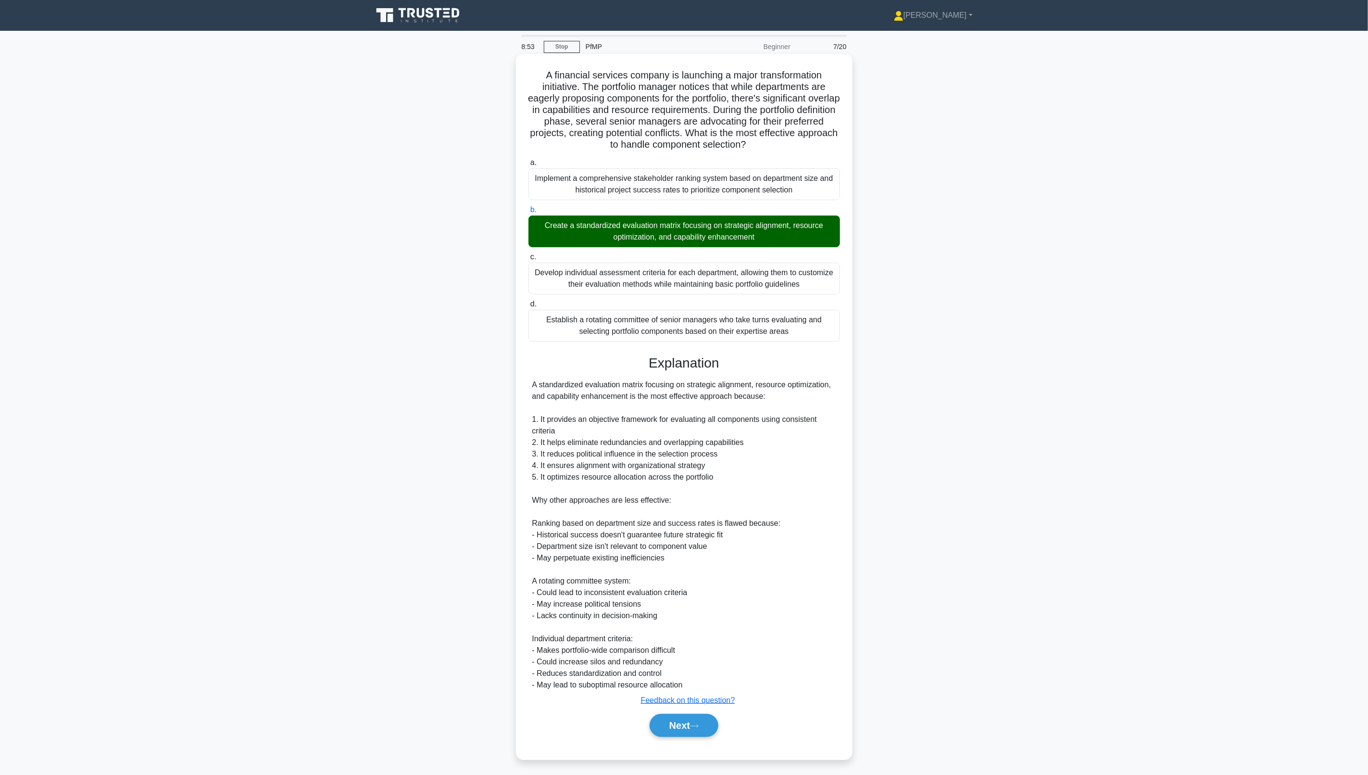
drag, startPoint x: 664, startPoint y: 728, endPoint x: 739, endPoint y: 699, distance: 80.8
click at [664, 469] on button "Next" at bounding box center [684, 725] width 69 height 23
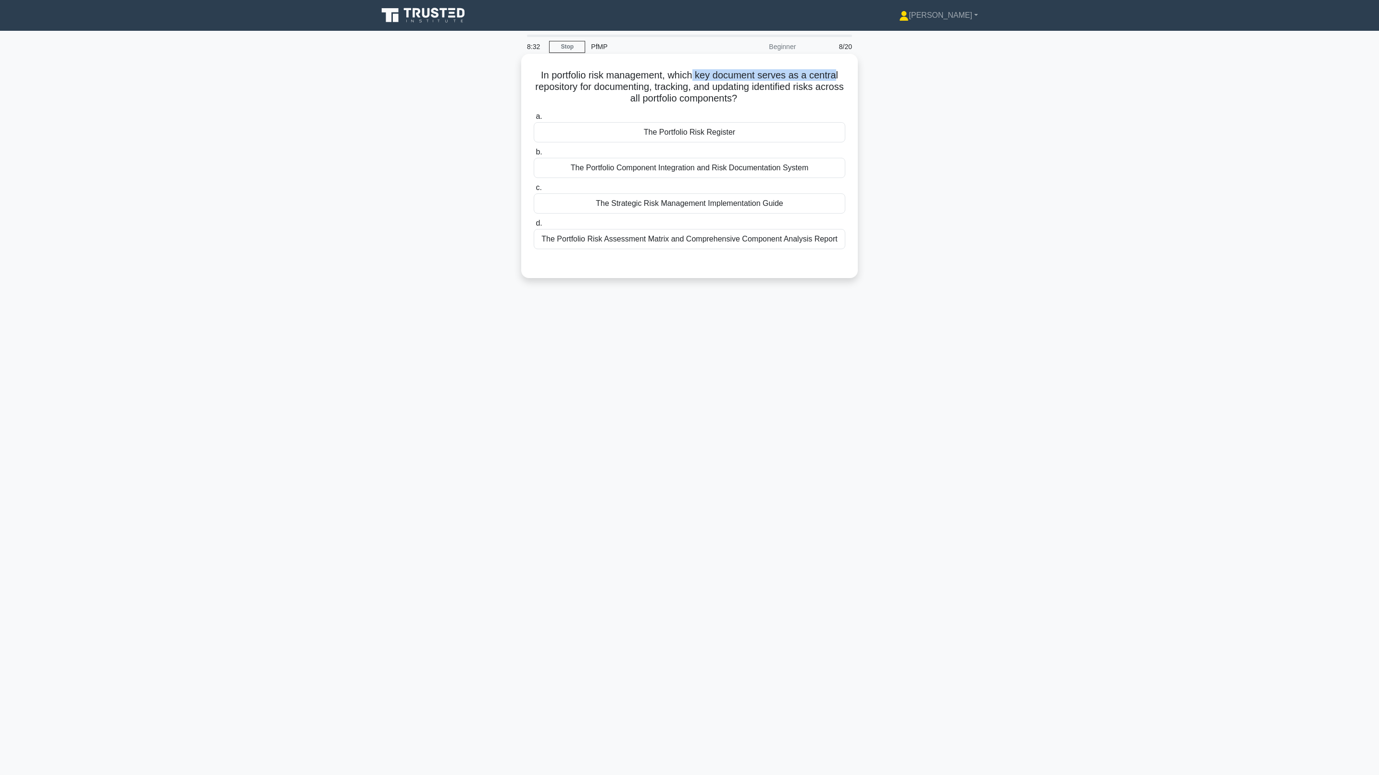
drag, startPoint x: 695, startPoint y: 77, endPoint x: 839, endPoint y: 76, distance: 143.3
click at [829, 76] on h5 "In portfolio risk management, which key document serves as a central repository…" at bounding box center [690, 87] width 314 height 36
drag, startPoint x: 672, startPoint y: 91, endPoint x: 831, endPoint y: 94, distance: 159.2
click at [829, 94] on h5 "In portfolio risk management, which key document serves as a central repository…" at bounding box center [690, 87] width 314 height 36
click at [705, 132] on div "The Portfolio Risk Register" at bounding box center [690, 132] width 312 height 20
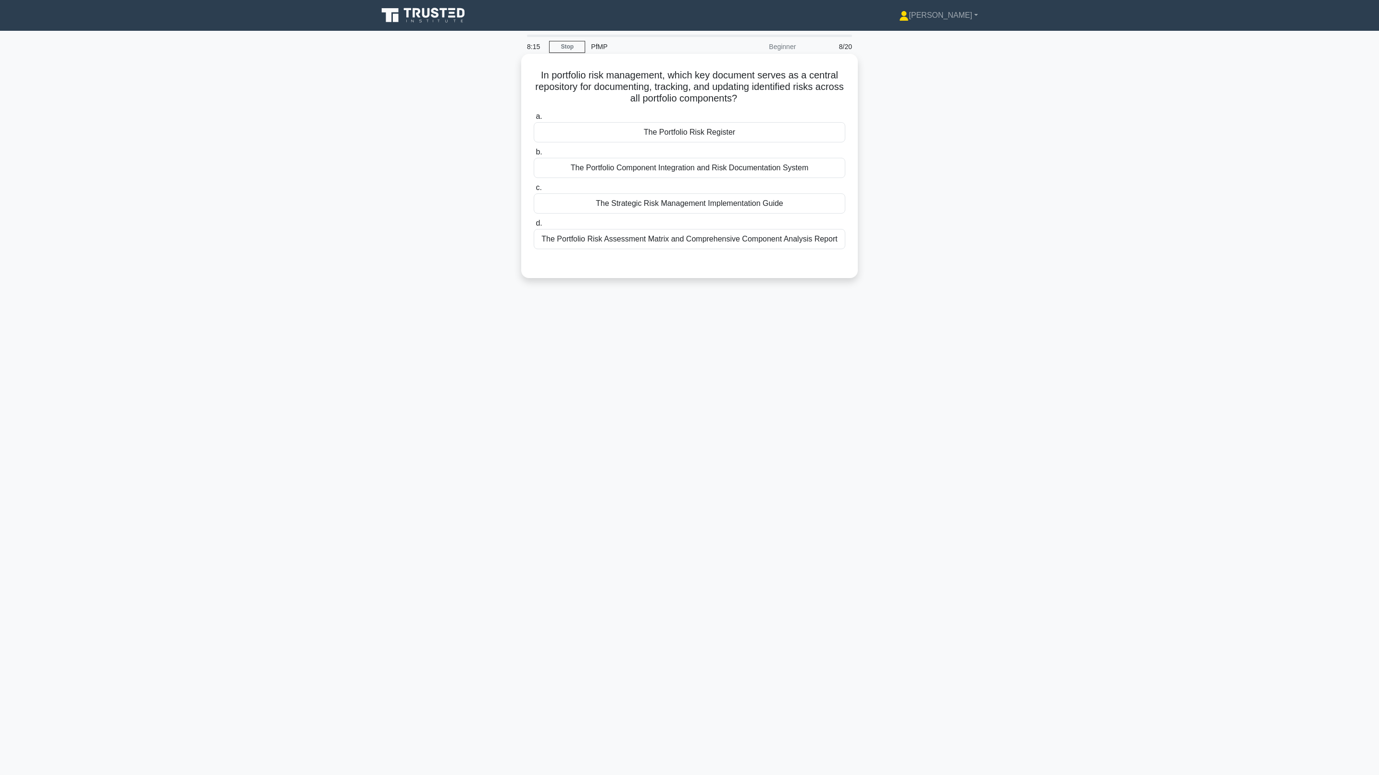
click at [534, 120] on input "a. The Portfolio Risk Register" at bounding box center [534, 116] width 0 height 6
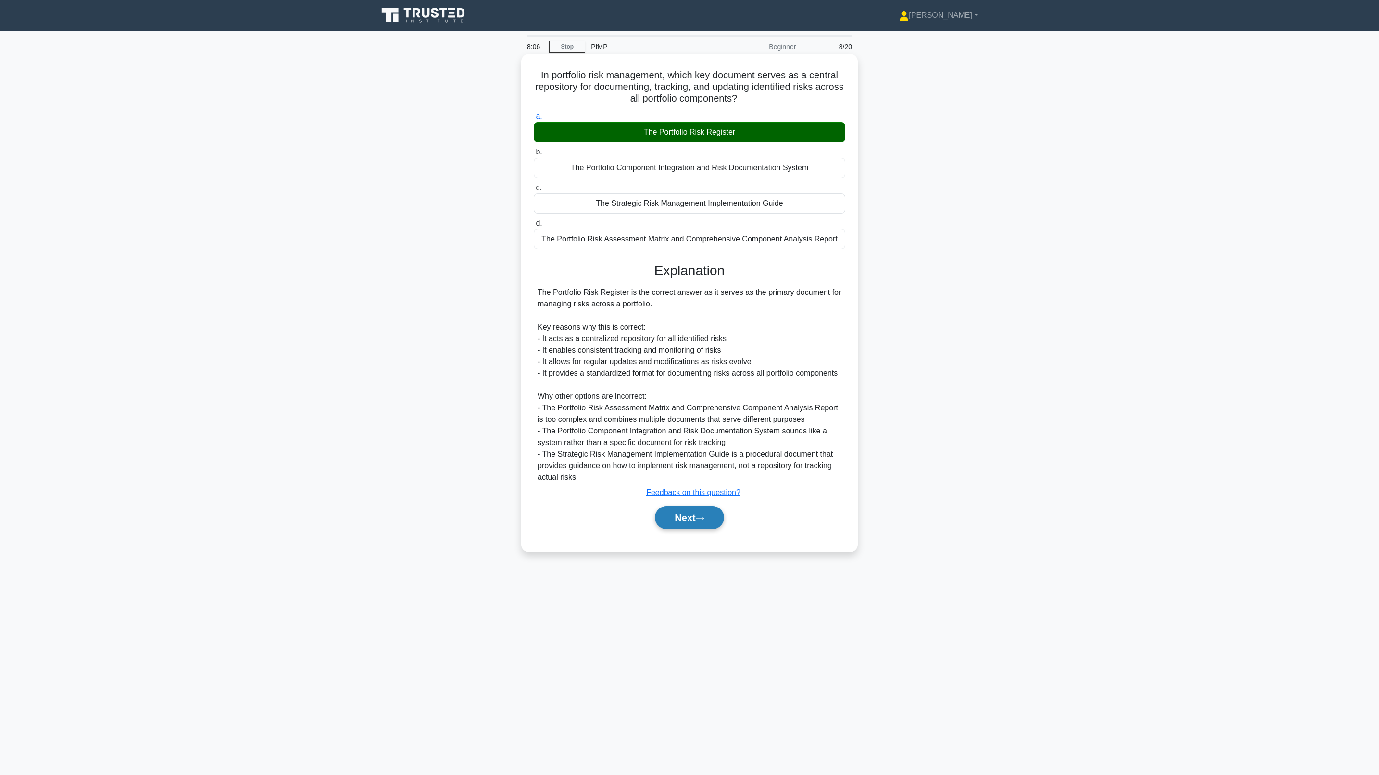
click at [677, 469] on button "Next" at bounding box center [689, 517] width 69 height 23
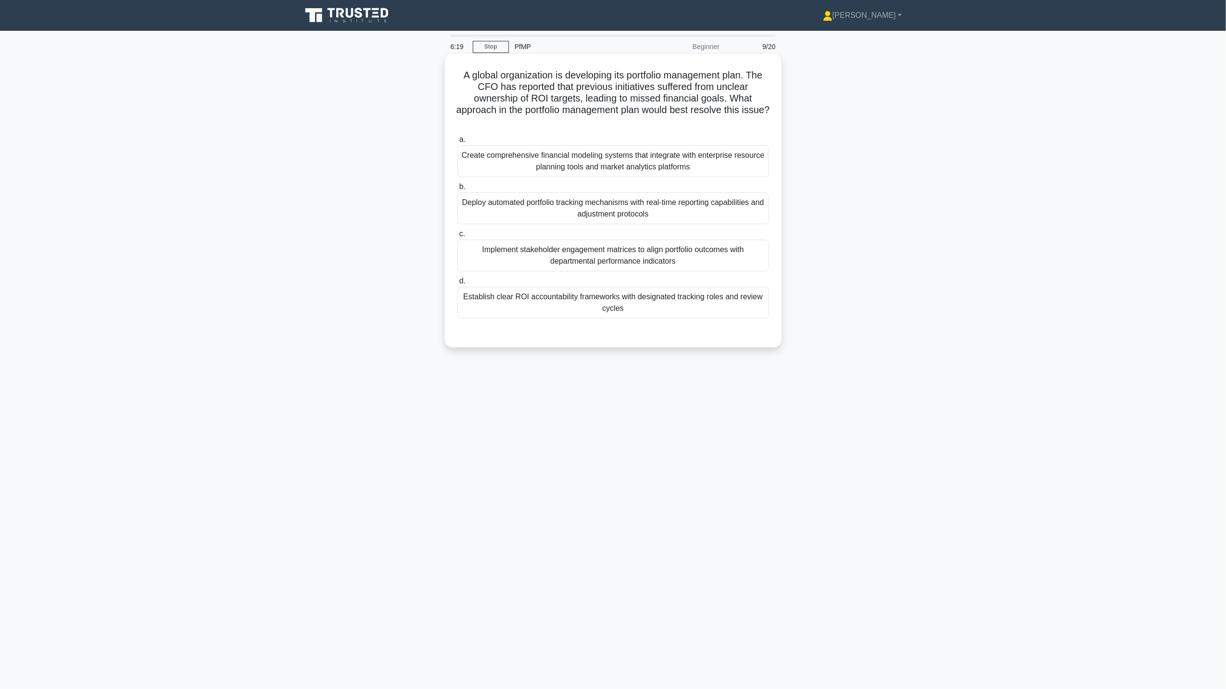
click at [627, 313] on div "Establish clear ROI accountability frameworks with designated tracking roles an…" at bounding box center [613, 303] width 312 height 32
click at [457, 284] on input "d. Establish clear ROI accountability frameworks with designated tracking roles…" at bounding box center [457, 281] width 0 height 6
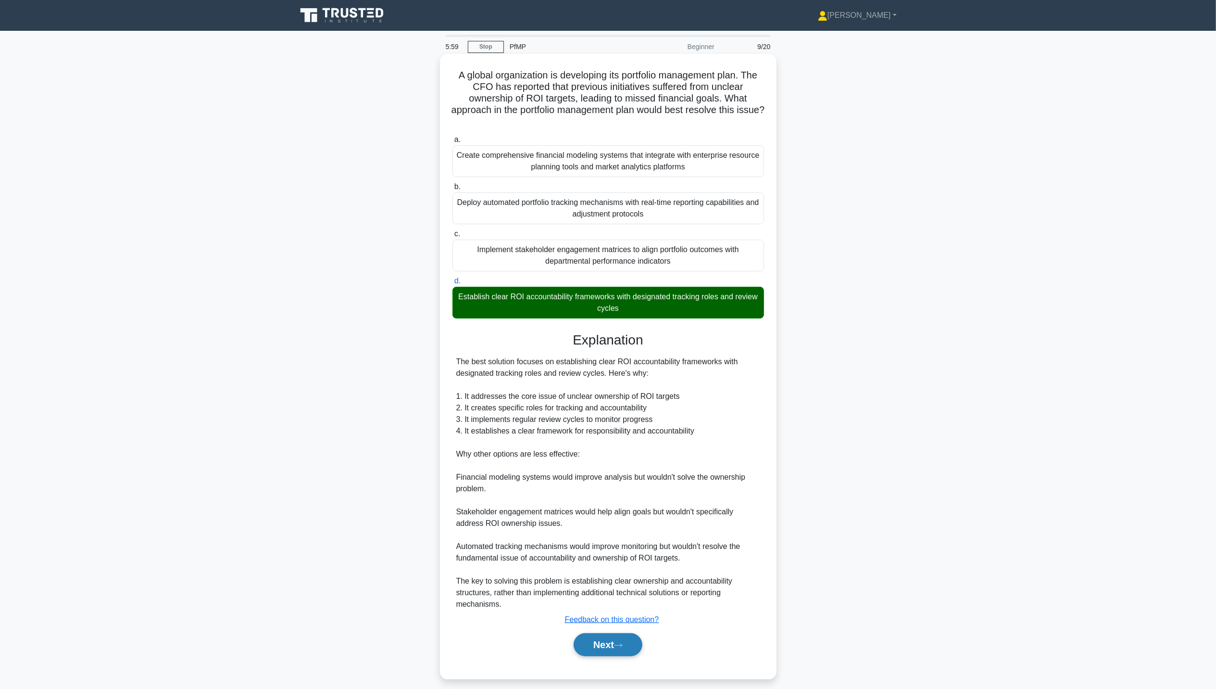
click at [598, 469] on button "Next" at bounding box center [608, 644] width 69 height 23
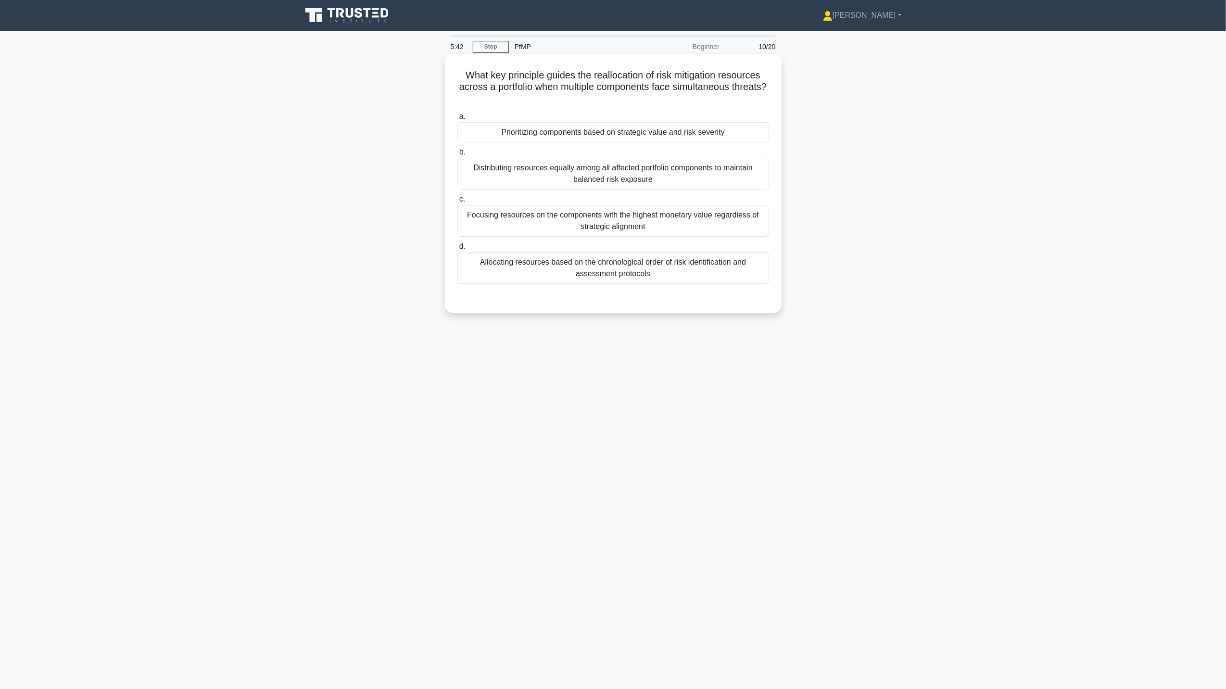
drag, startPoint x: 585, startPoint y: 80, endPoint x: 768, endPoint y: 93, distance: 183.2
click at [768, 93] on h5 "What key principle guides the reallocation of risk mitigation resources across …" at bounding box center [613, 87] width 314 height 36
click at [708, 450] on div "5:25 Stop PfMP Beginner 10/20 What key principle guides the reallocation of ris…" at bounding box center [613, 275] width 635 height 481
click at [574, 139] on div "Prioritizing components based on strategic value and risk severity" at bounding box center [613, 132] width 312 height 20
click at [457, 120] on input "a. Prioritizing components based on strategic value and risk severity" at bounding box center [457, 116] width 0 height 6
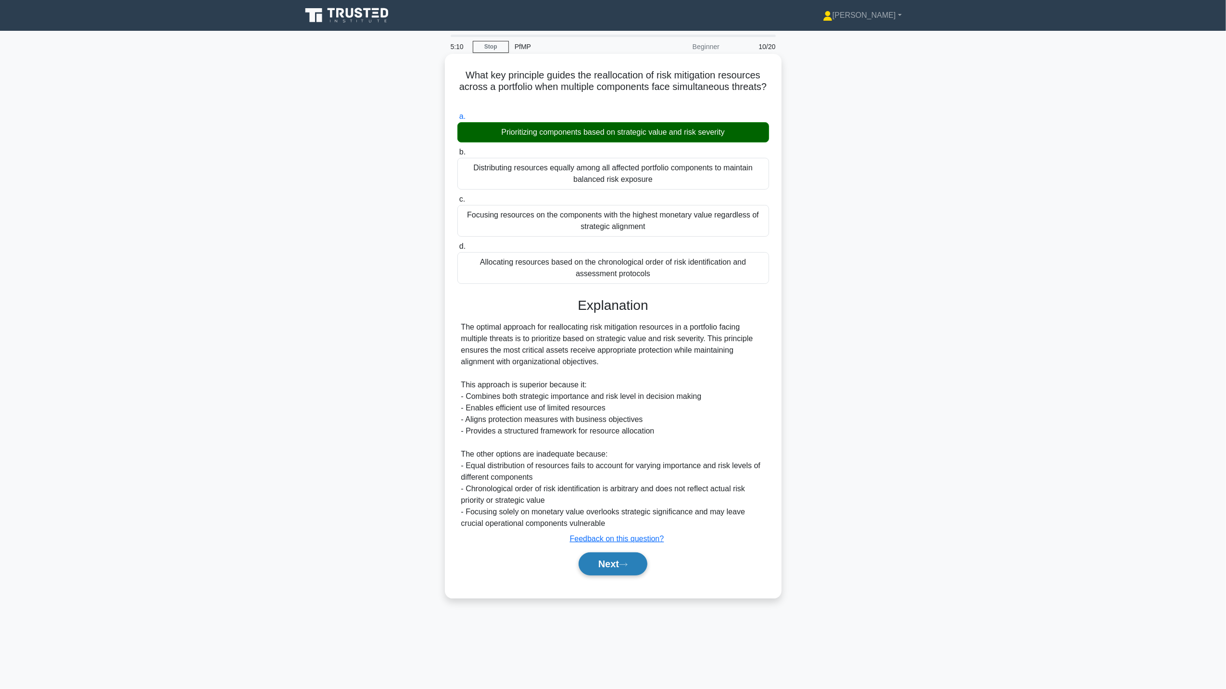
click at [609, 469] on button "Next" at bounding box center [613, 563] width 69 height 23
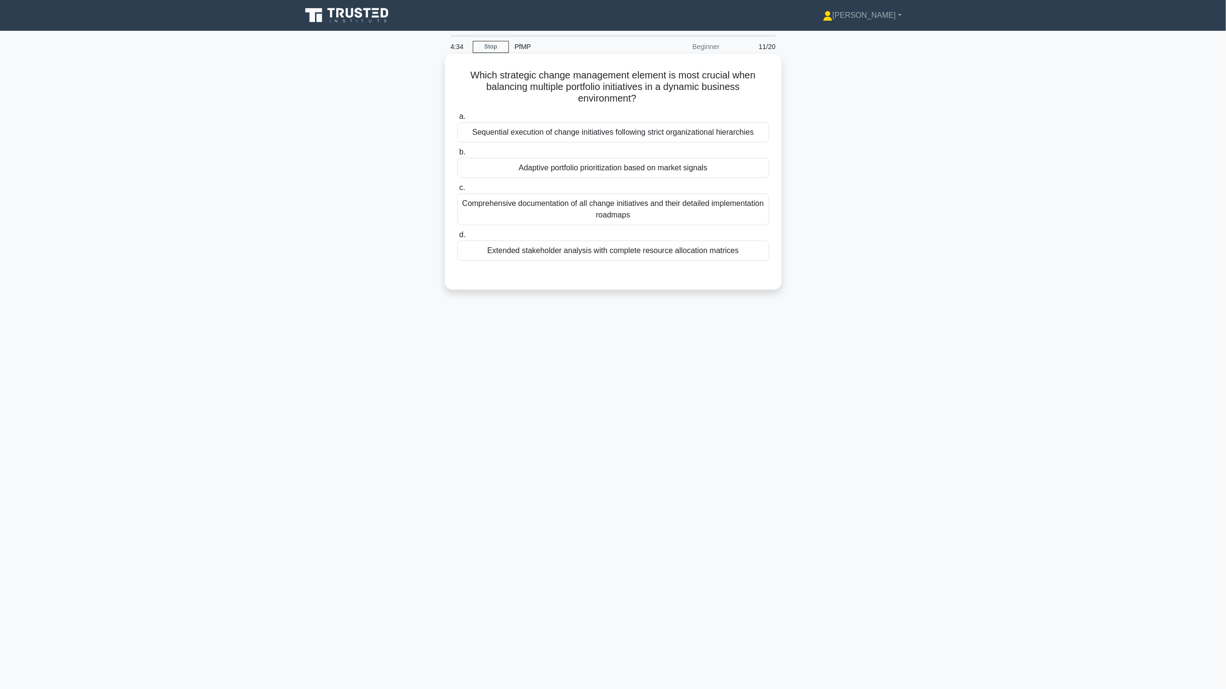
click at [669, 170] on div "Adaptive portfolio prioritization based on market signals" at bounding box center [613, 168] width 312 height 20
click at [457, 155] on input "b. Adaptive portfolio prioritization based on market signals" at bounding box center [457, 152] width 0 height 6
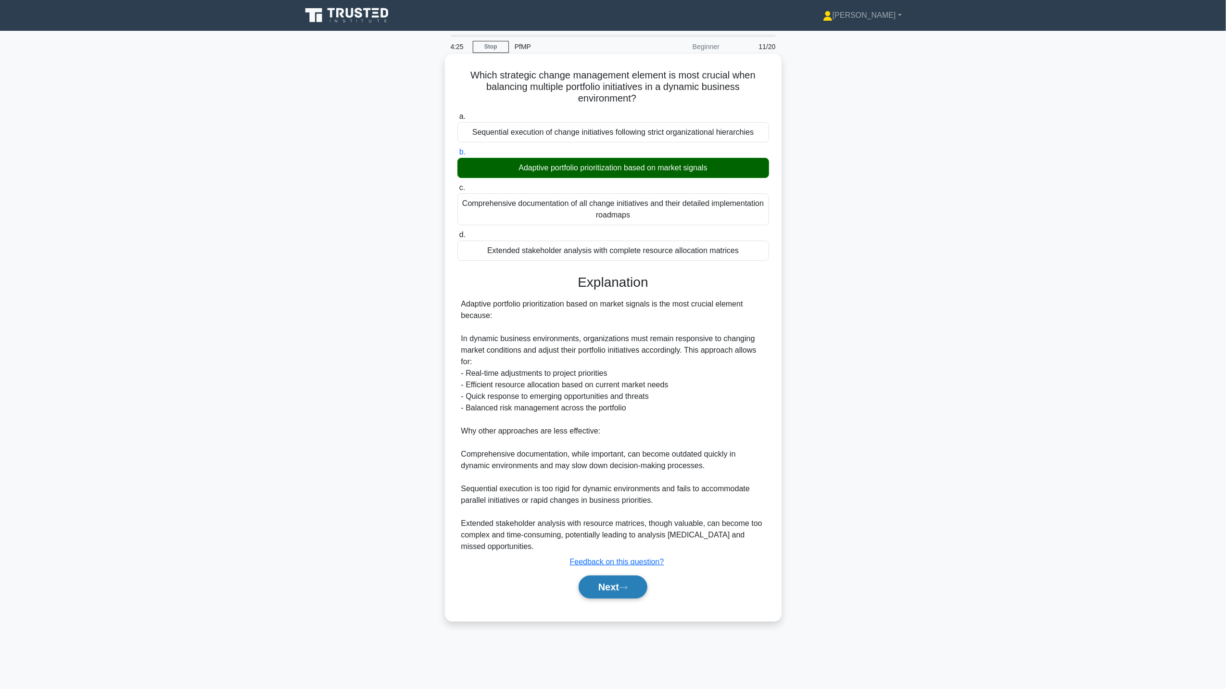
click at [608, 469] on button "Next" at bounding box center [613, 586] width 69 height 23
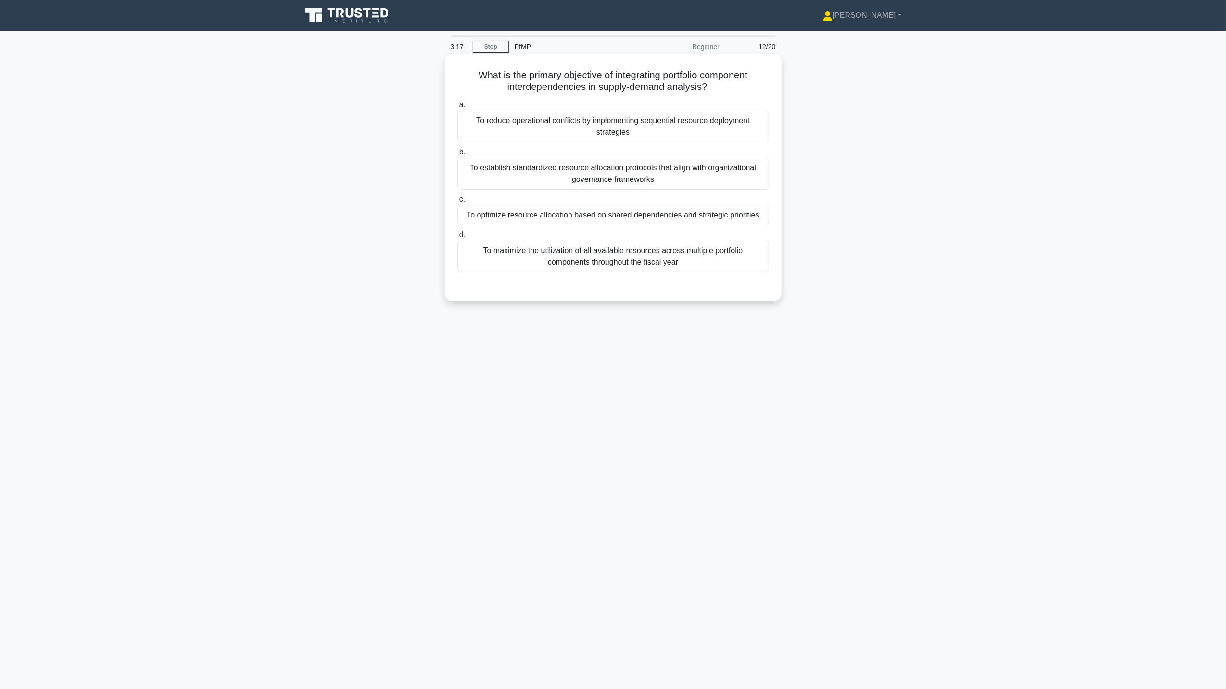
click at [660, 218] on div "To optimize resource allocation based on shared dependencies and strategic prio…" at bounding box center [613, 215] width 312 height 20
click at [457, 202] on input "c. To optimize resource allocation based on shared dependencies and strategic p…" at bounding box center [457, 199] width 0 height 6
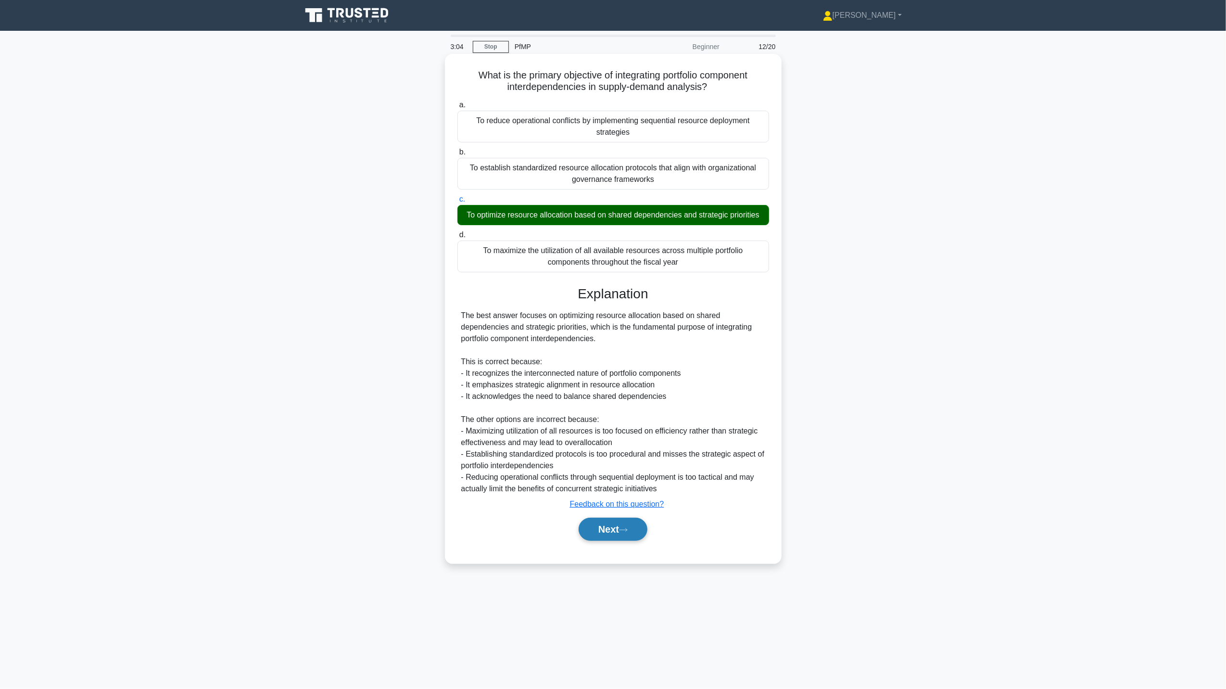
click at [611, 469] on button "Next" at bounding box center [613, 528] width 69 height 23
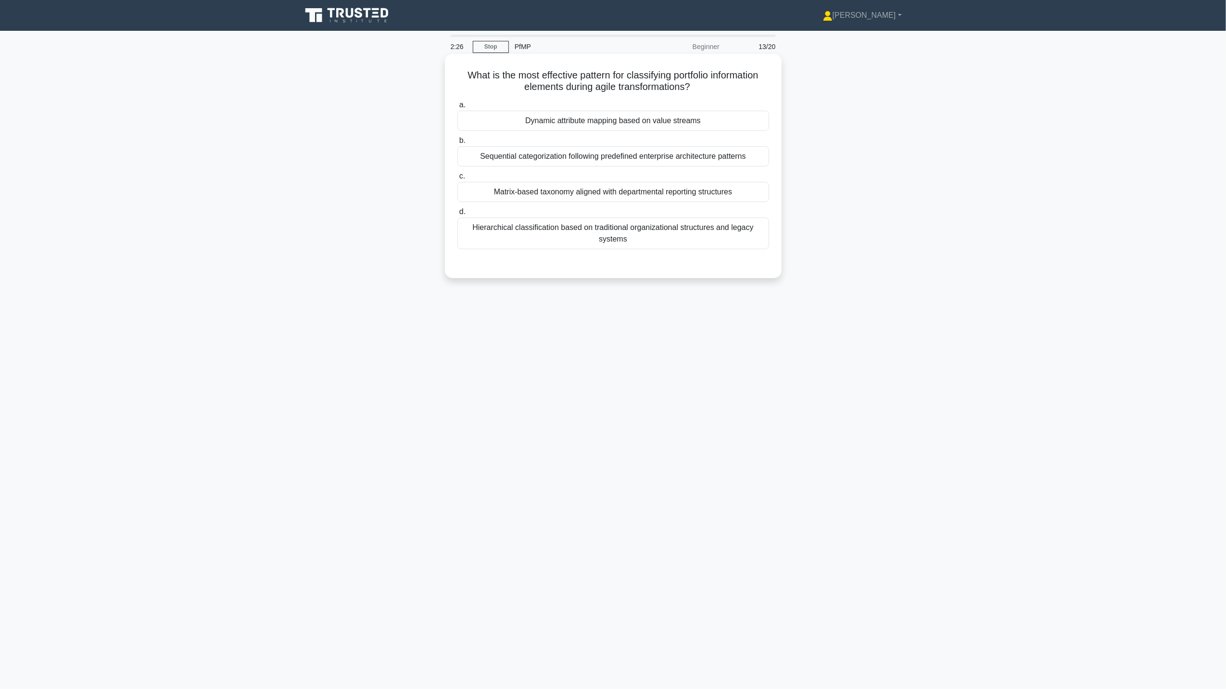
click at [649, 129] on div "Dynamic attribute mapping based on value streams" at bounding box center [613, 121] width 312 height 20
click at [457, 108] on input "a. Dynamic attribute mapping based on value streams" at bounding box center [457, 105] width 0 height 6
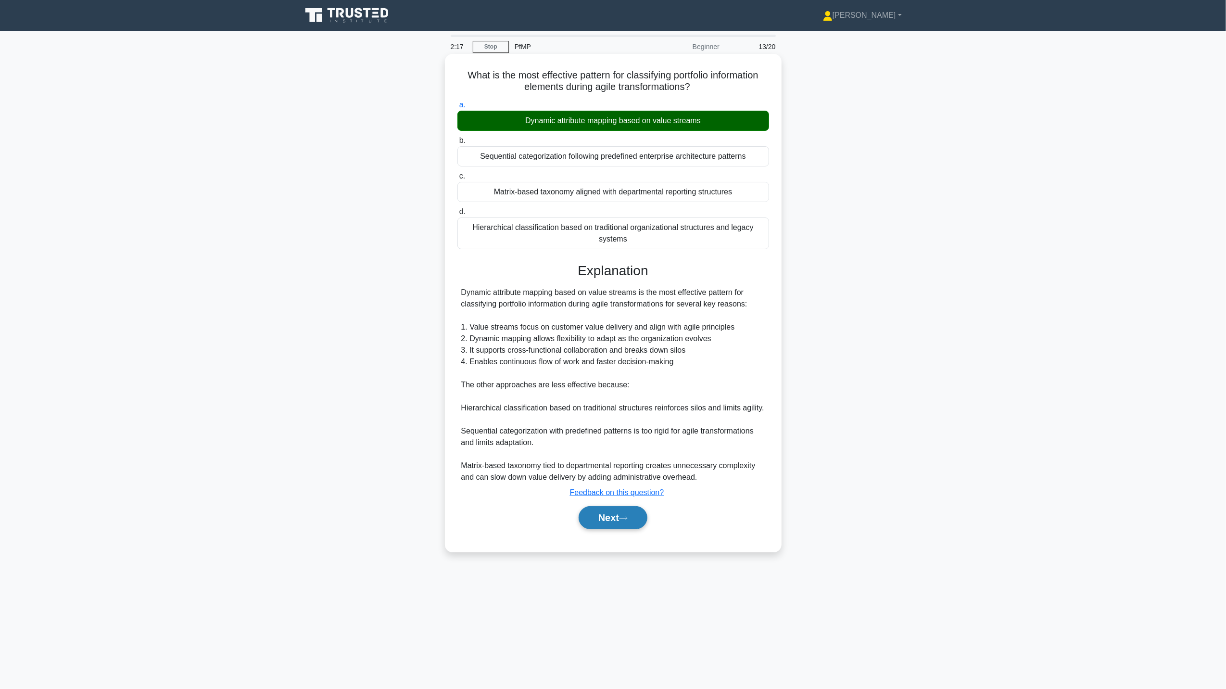
click at [607, 469] on button "Next" at bounding box center [613, 517] width 69 height 23
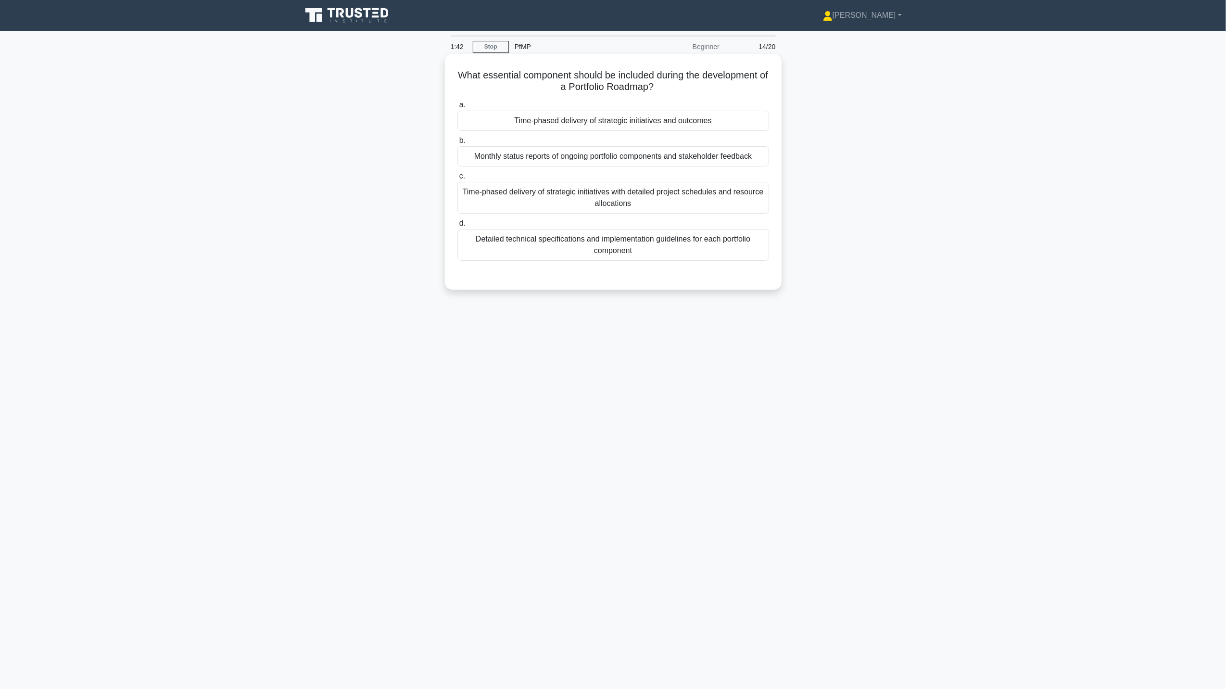
click at [622, 124] on div "Time-phased delivery of strategic initiatives and outcomes" at bounding box center [613, 121] width 312 height 20
click at [457, 108] on input "a. Time-phased delivery of strategic initiatives and outcomes" at bounding box center [457, 105] width 0 height 6
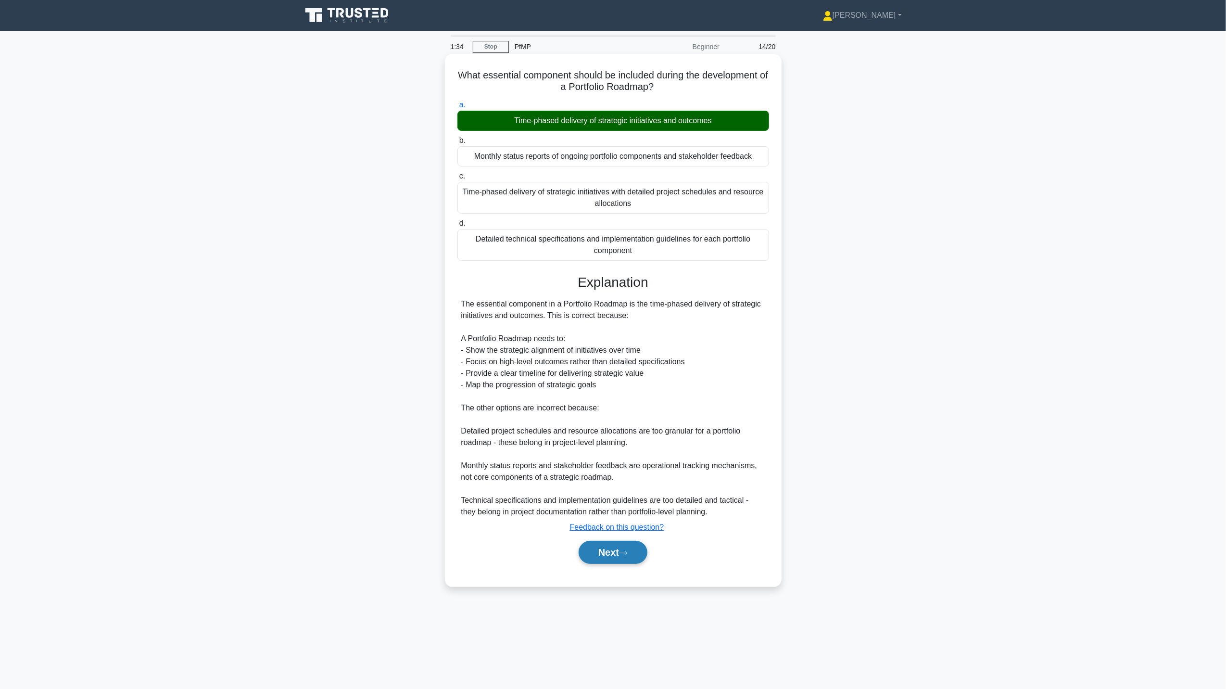
click at [603, 469] on button "Next" at bounding box center [613, 552] width 69 height 23
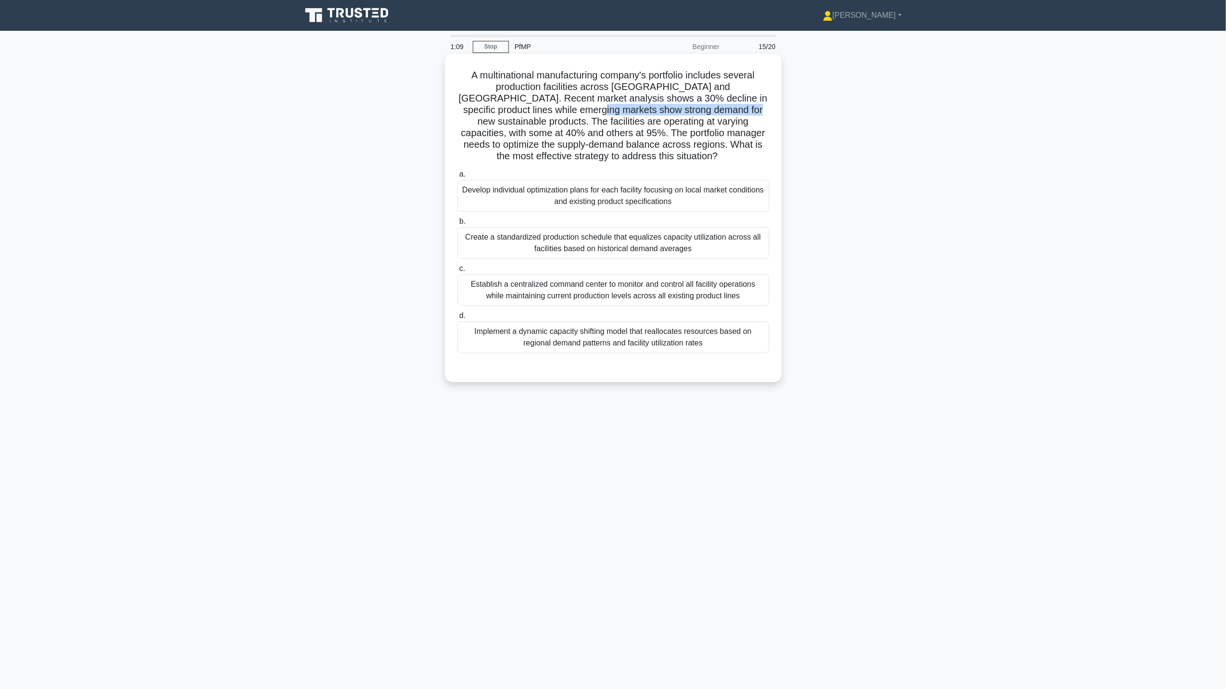
drag, startPoint x: 523, startPoint y: 111, endPoint x: 683, endPoint y: 111, distance: 159.7
click at [683, 111] on h5 "A multinational manufacturing company's portfolio includes several production f…" at bounding box center [613, 115] width 314 height 93
click at [755, 333] on div "Implement a dynamic capacity shifting model that reallocates resources based on…" at bounding box center [613, 337] width 312 height 32
click at [457, 319] on input "d. Implement a dynamic capacity shifting model that reallocates resources based…" at bounding box center [457, 316] width 0 height 6
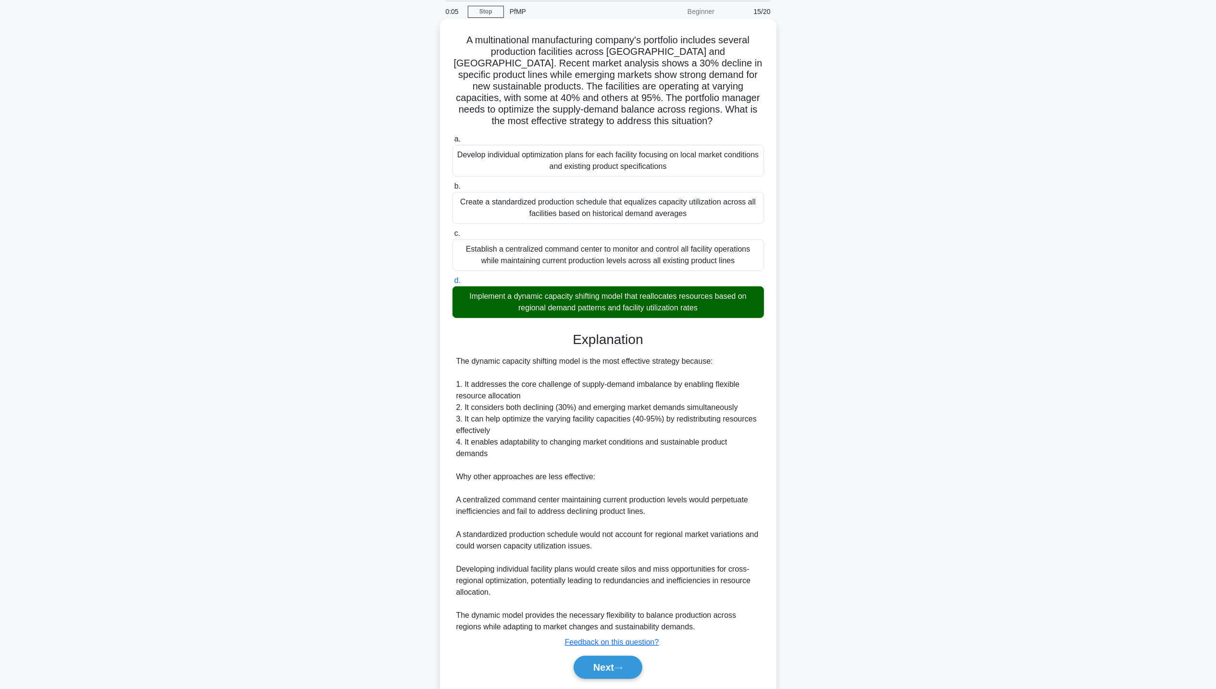
scroll to position [68, 0]
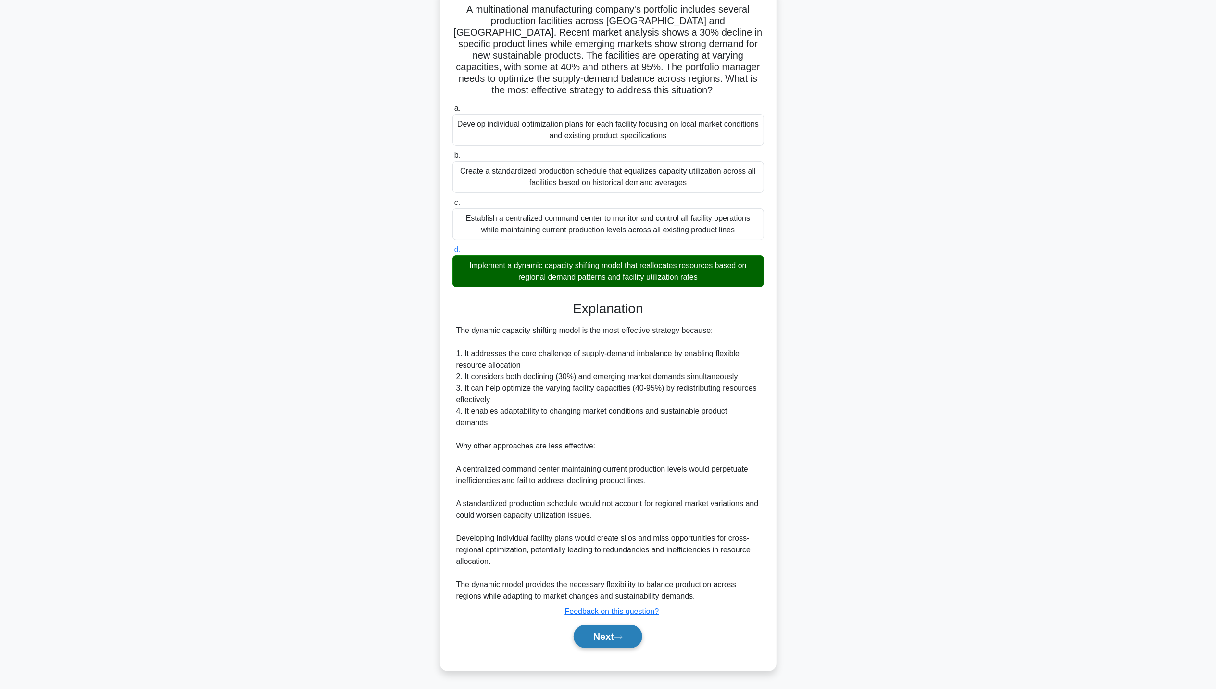
click at [603, 469] on button "Next" at bounding box center [608, 636] width 69 height 23
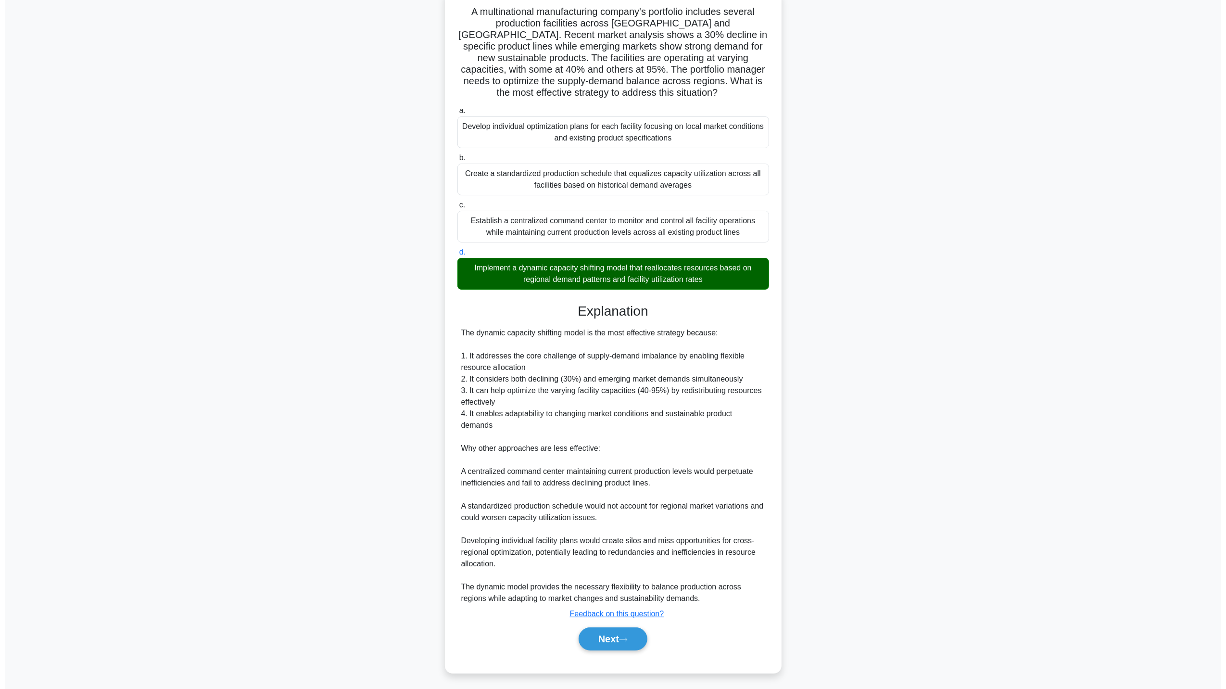
scroll to position [0, 0]
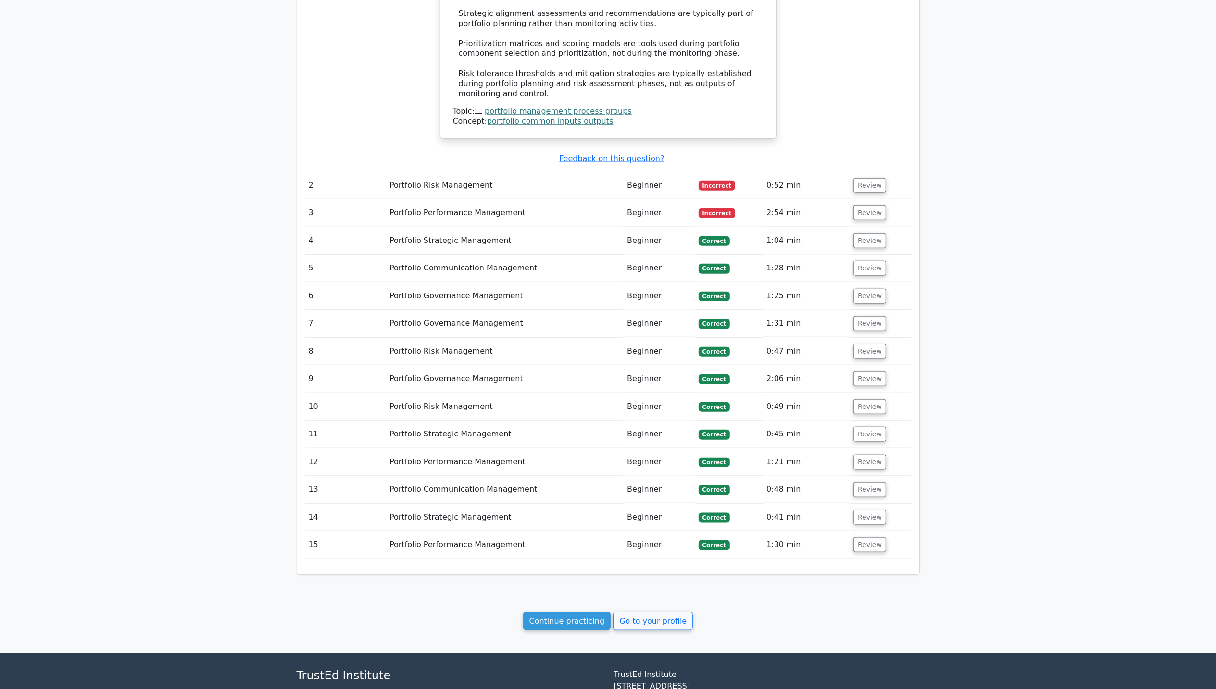
scroll to position [961, 0]
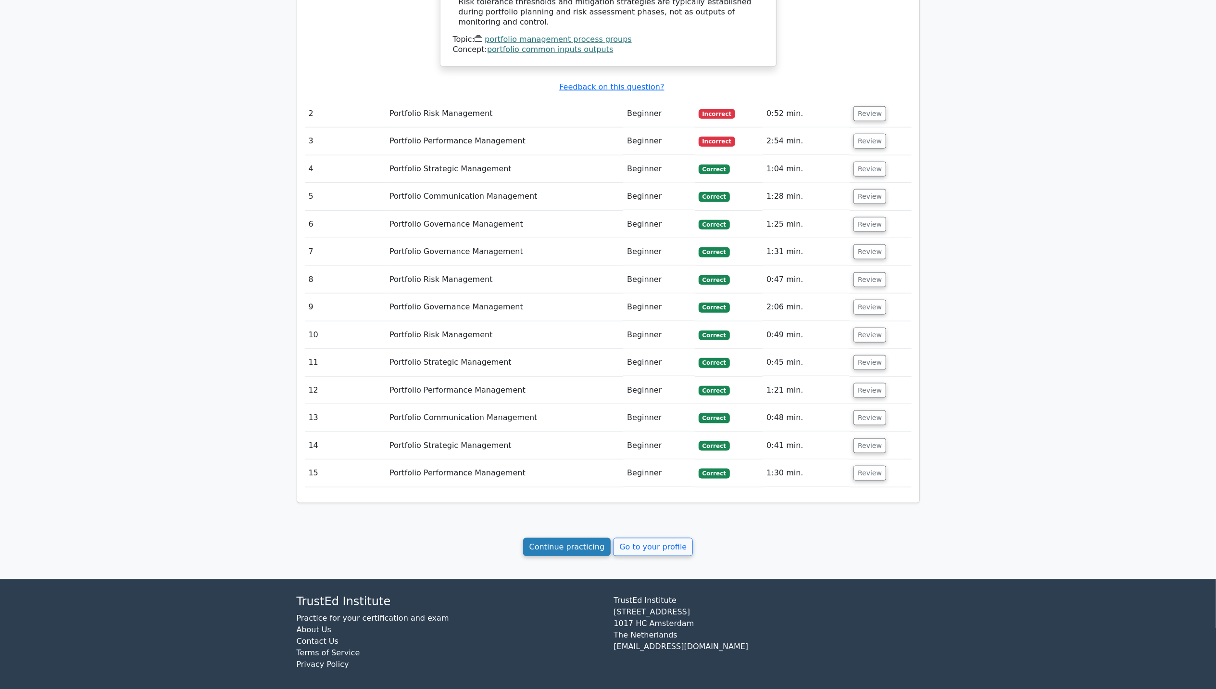
click at [591, 541] on link "Continue practicing" at bounding box center [567, 547] width 88 height 18
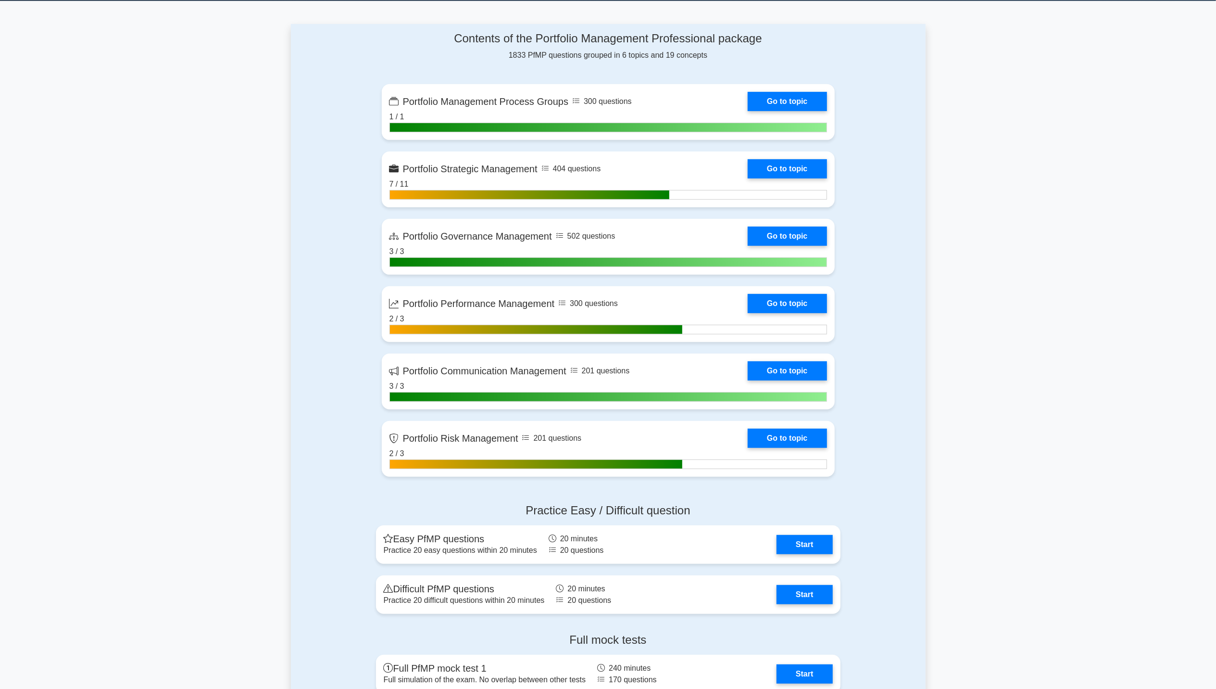
scroll to position [641, 0]
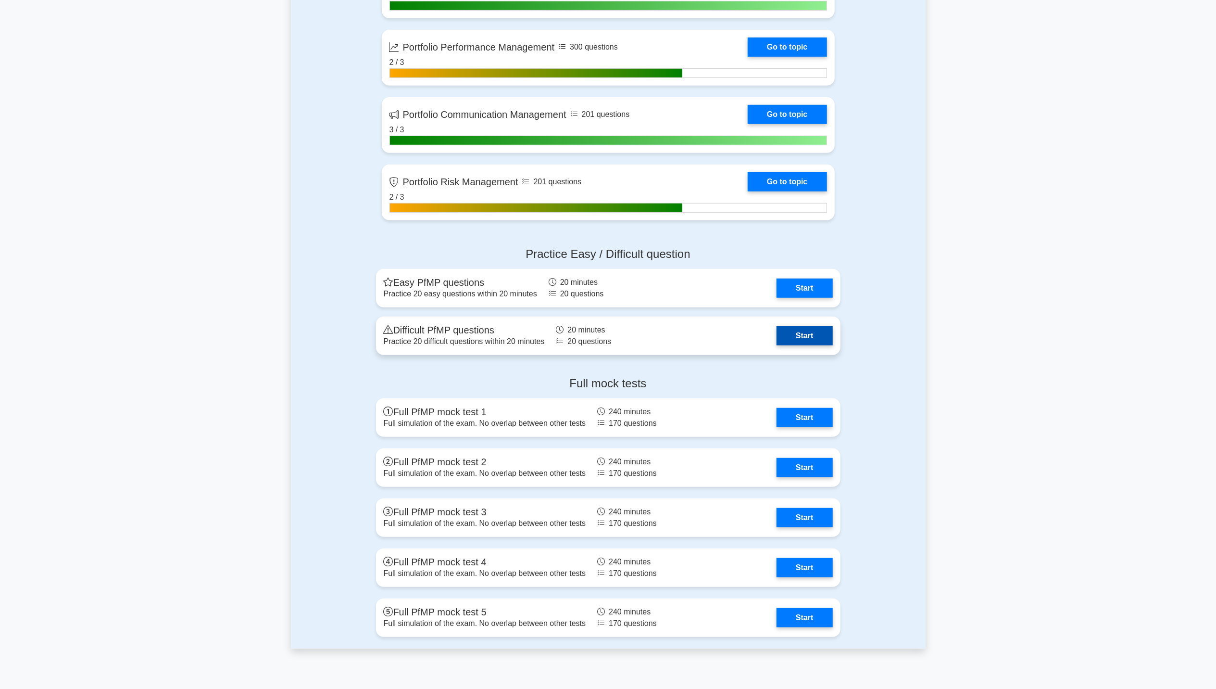
click at [818, 339] on link "Start" at bounding box center [805, 335] width 56 height 19
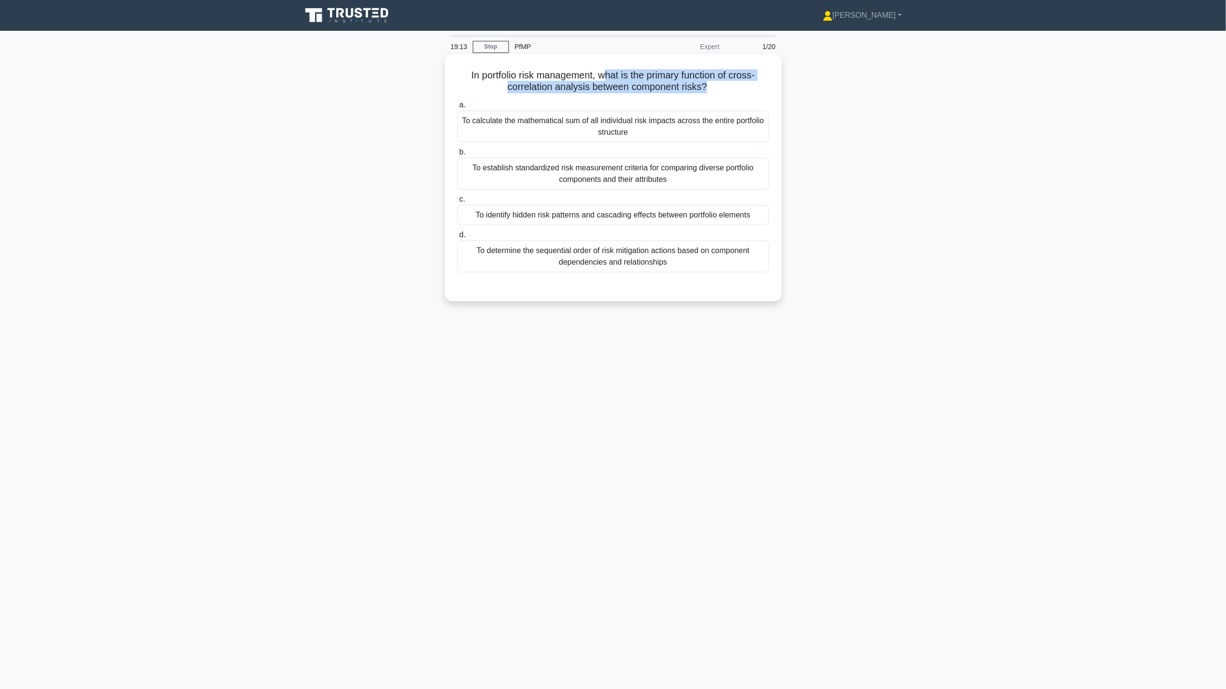
drag, startPoint x: 603, startPoint y: 77, endPoint x: 707, endPoint y: 91, distance: 104.8
click at [707, 91] on h5 "In portfolio risk management, what is the primary function of cross-correlation…" at bounding box center [613, 81] width 314 height 24
click at [501, 46] on link "Stop" at bounding box center [491, 47] width 36 height 12
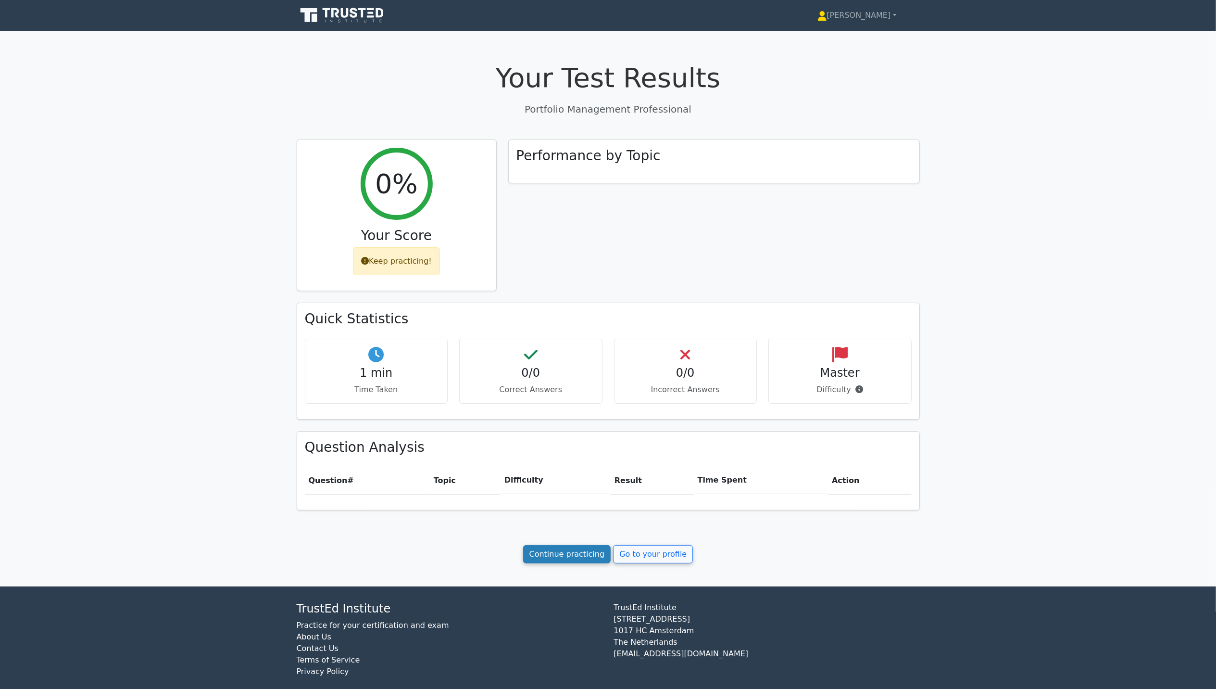
click at [555, 552] on link "Continue practicing" at bounding box center [567, 554] width 88 height 18
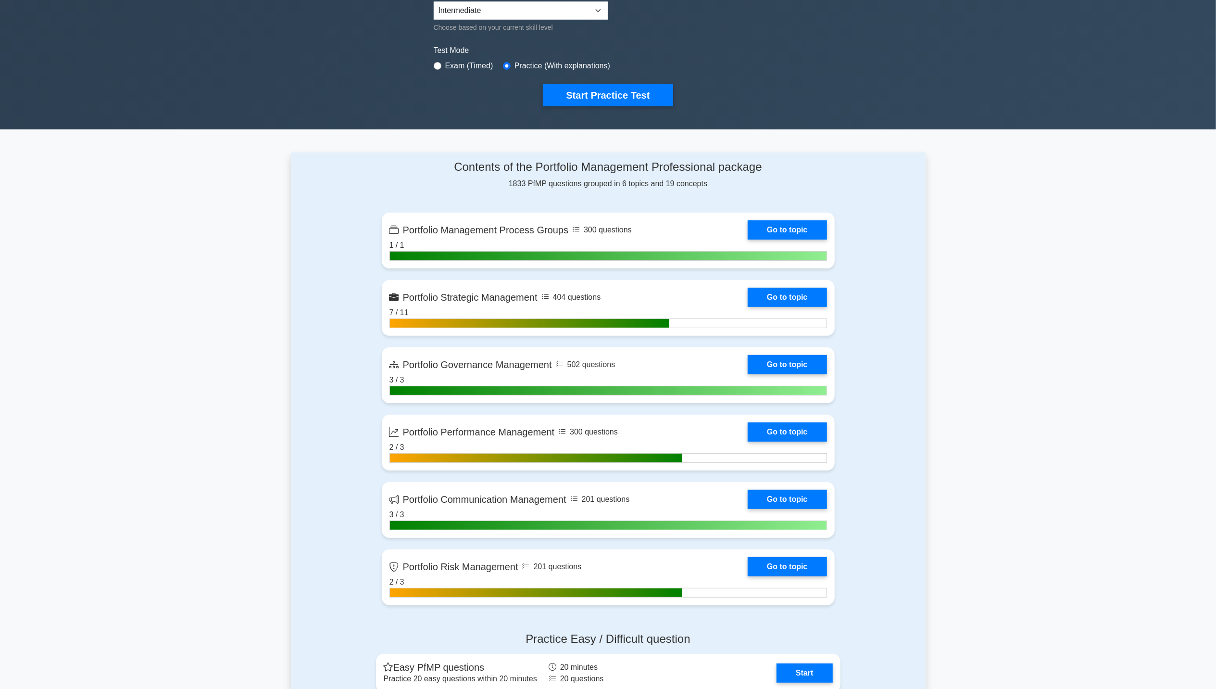
scroll to position [449, 0]
